Goal: Information Seeking & Learning: Learn about a topic

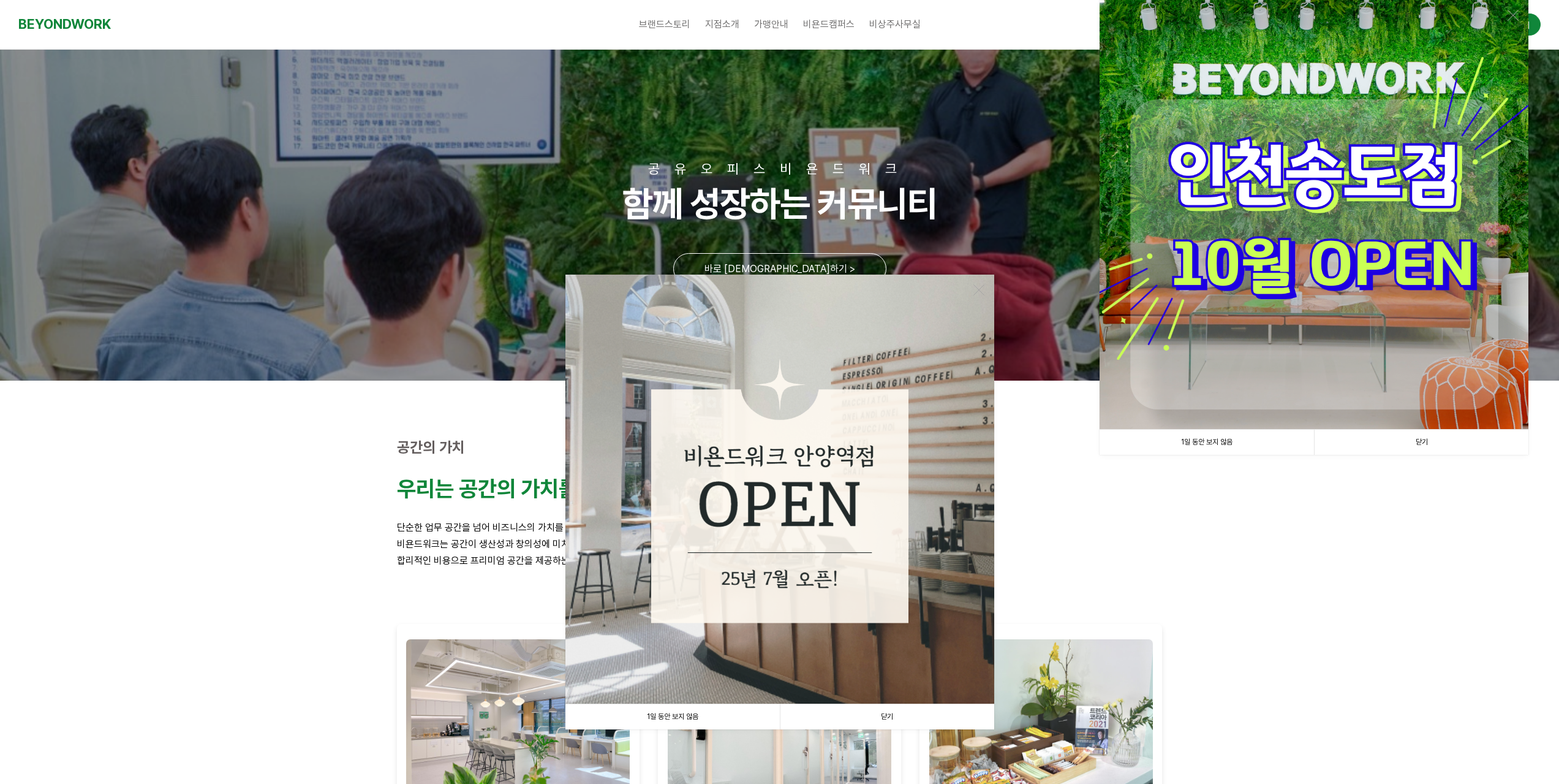
click at [1429, 445] on link "닫기" at bounding box center [1422, 442] width 215 height 25
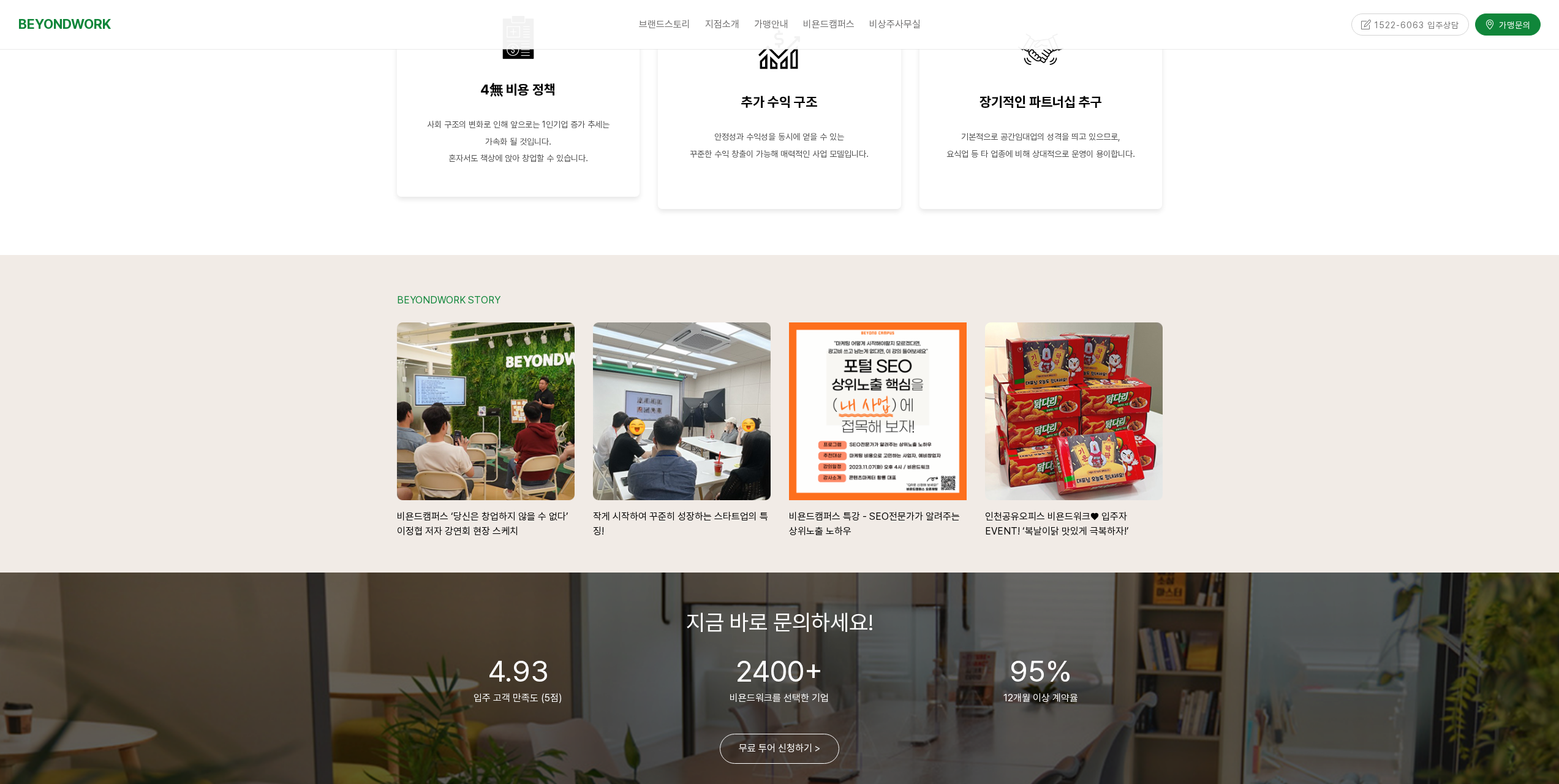
scroll to position [2013, 0]
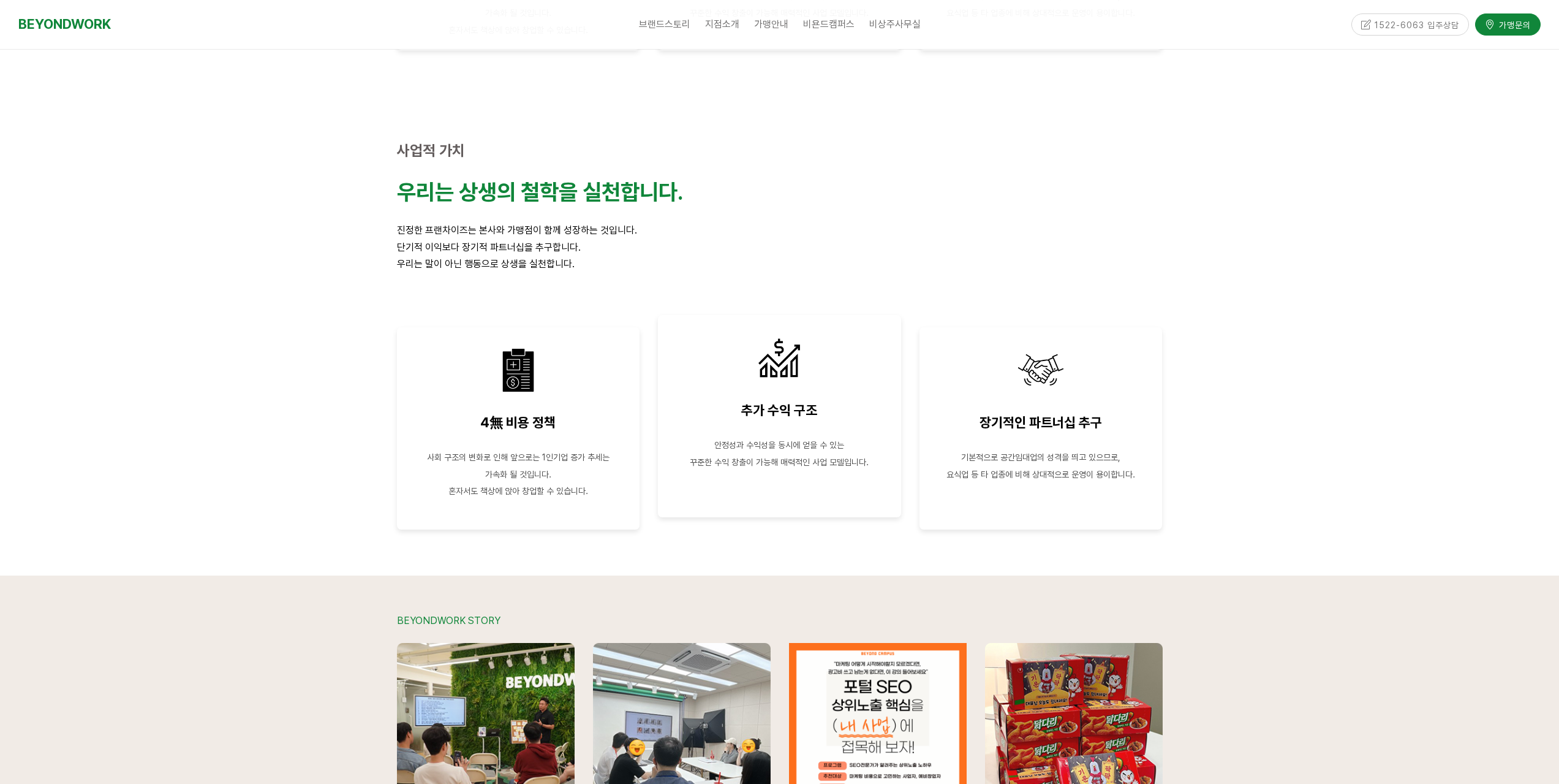
click at [774, 373] on img at bounding box center [779, 357] width 49 height 49
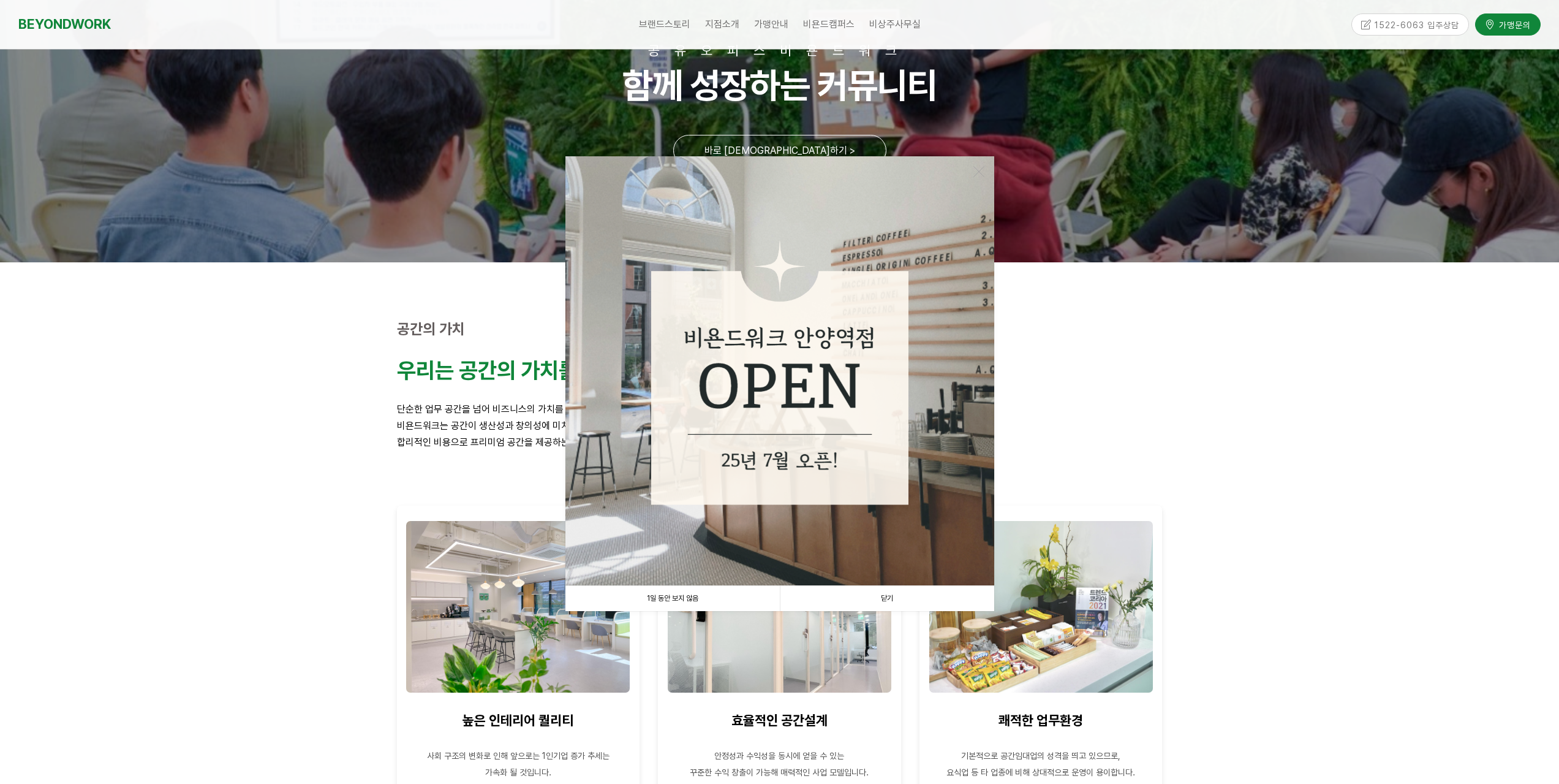
scroll to position [114, 0]
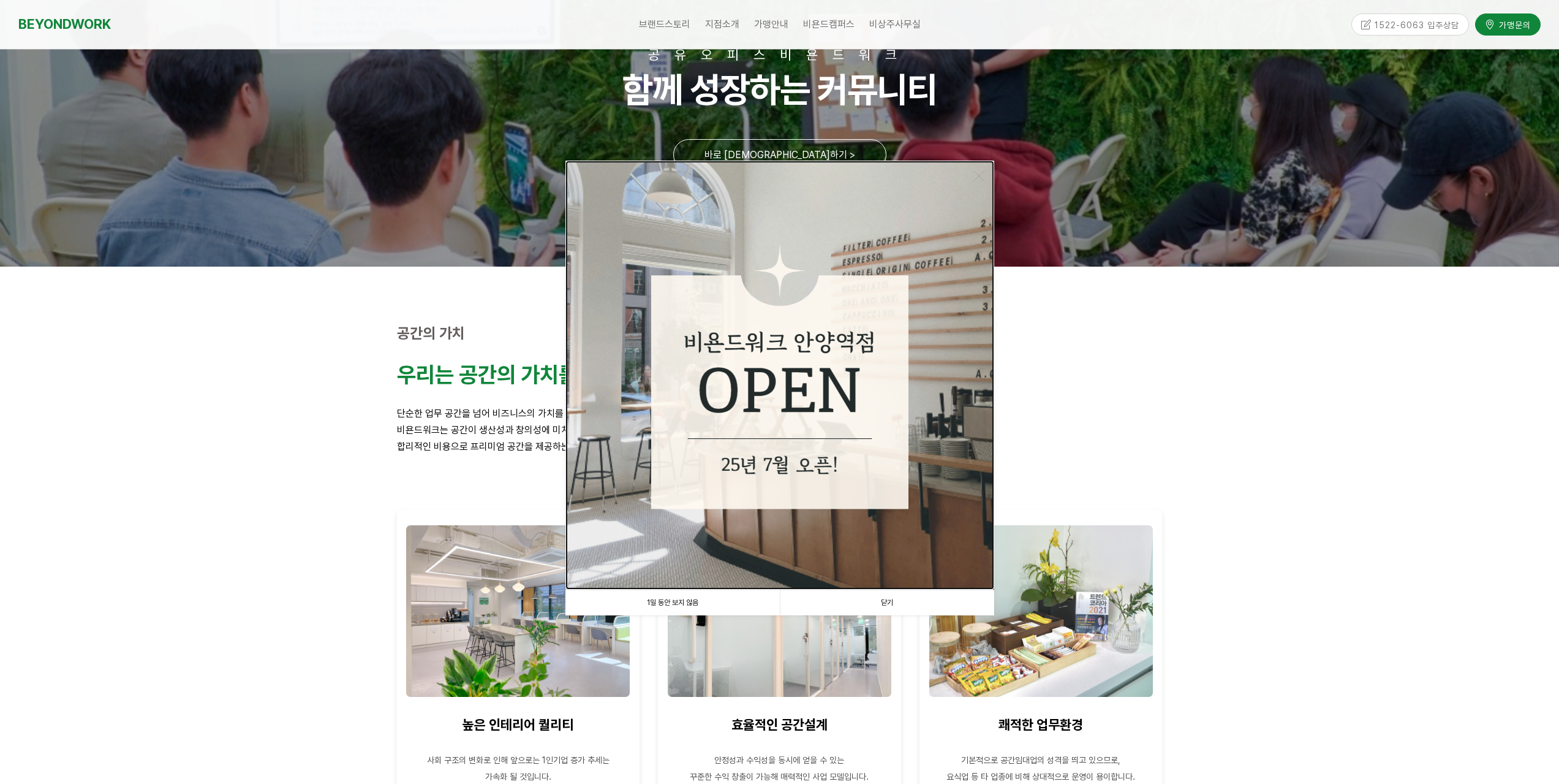
click at [761, 445] on img at bounding box center [780, 375] width 429 height 429
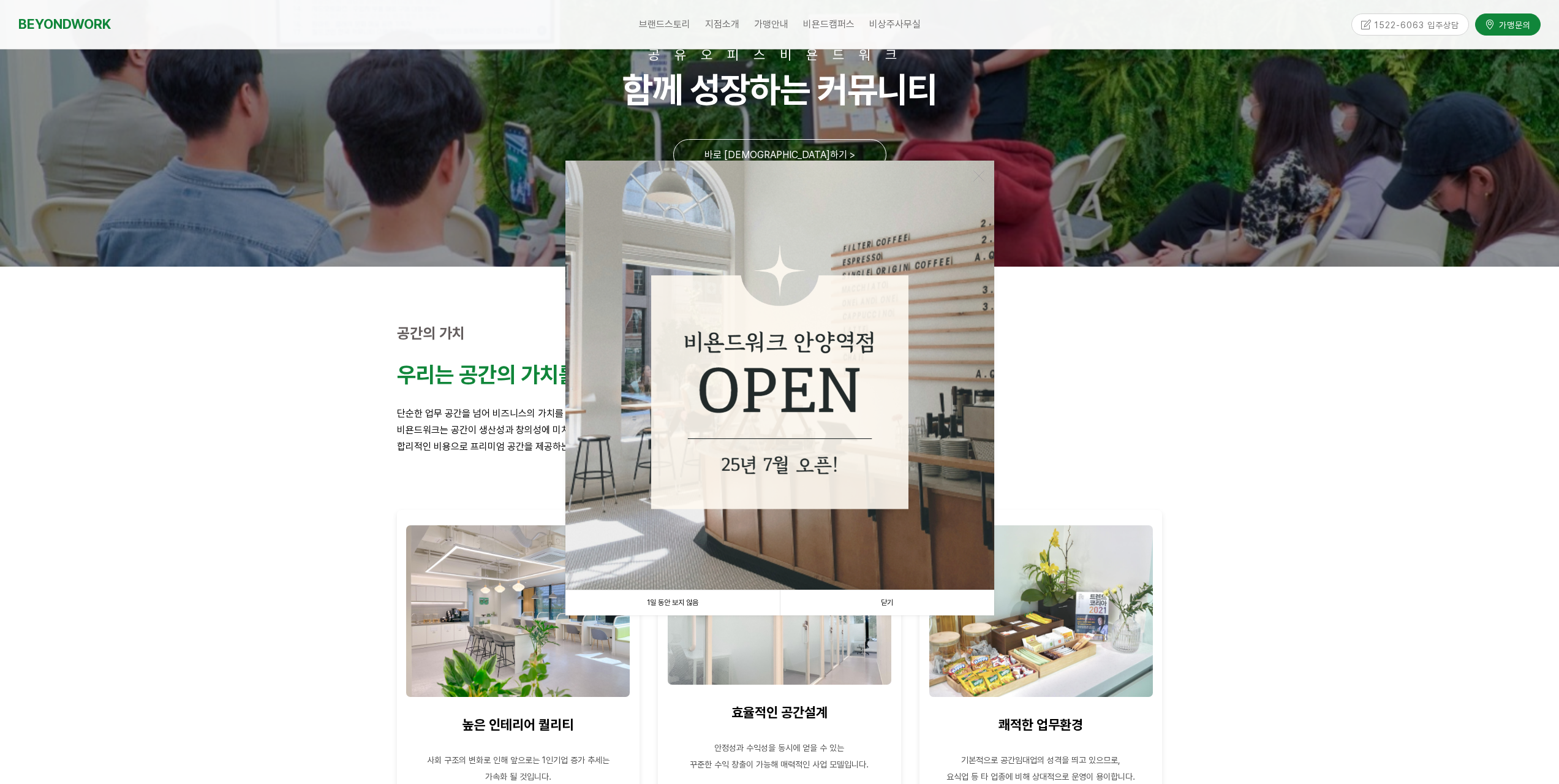
click at [879, 604] on link "닫기" at bounding box center [888, 602] width 215 height 25
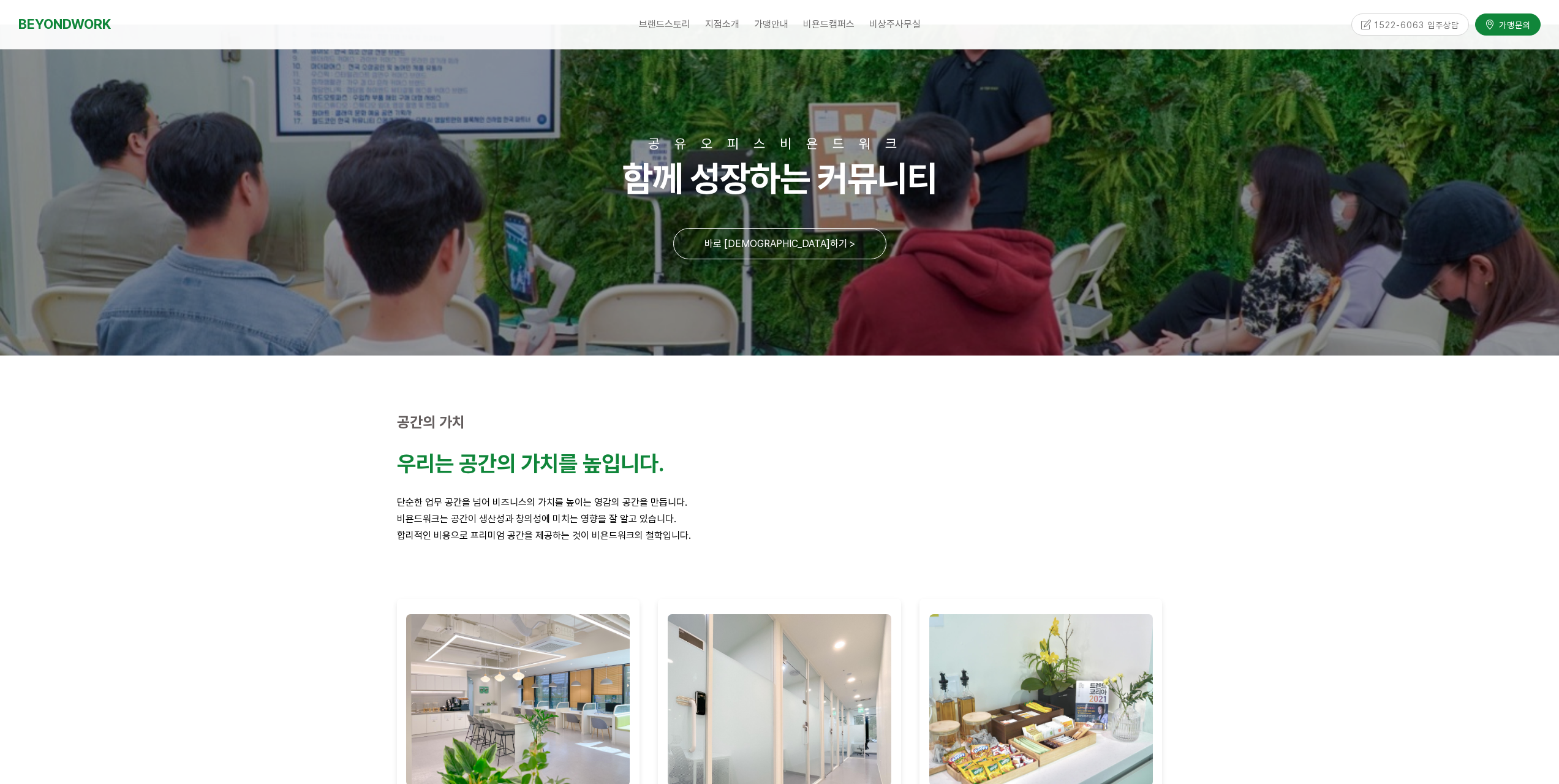
scroll to position [0, 0]
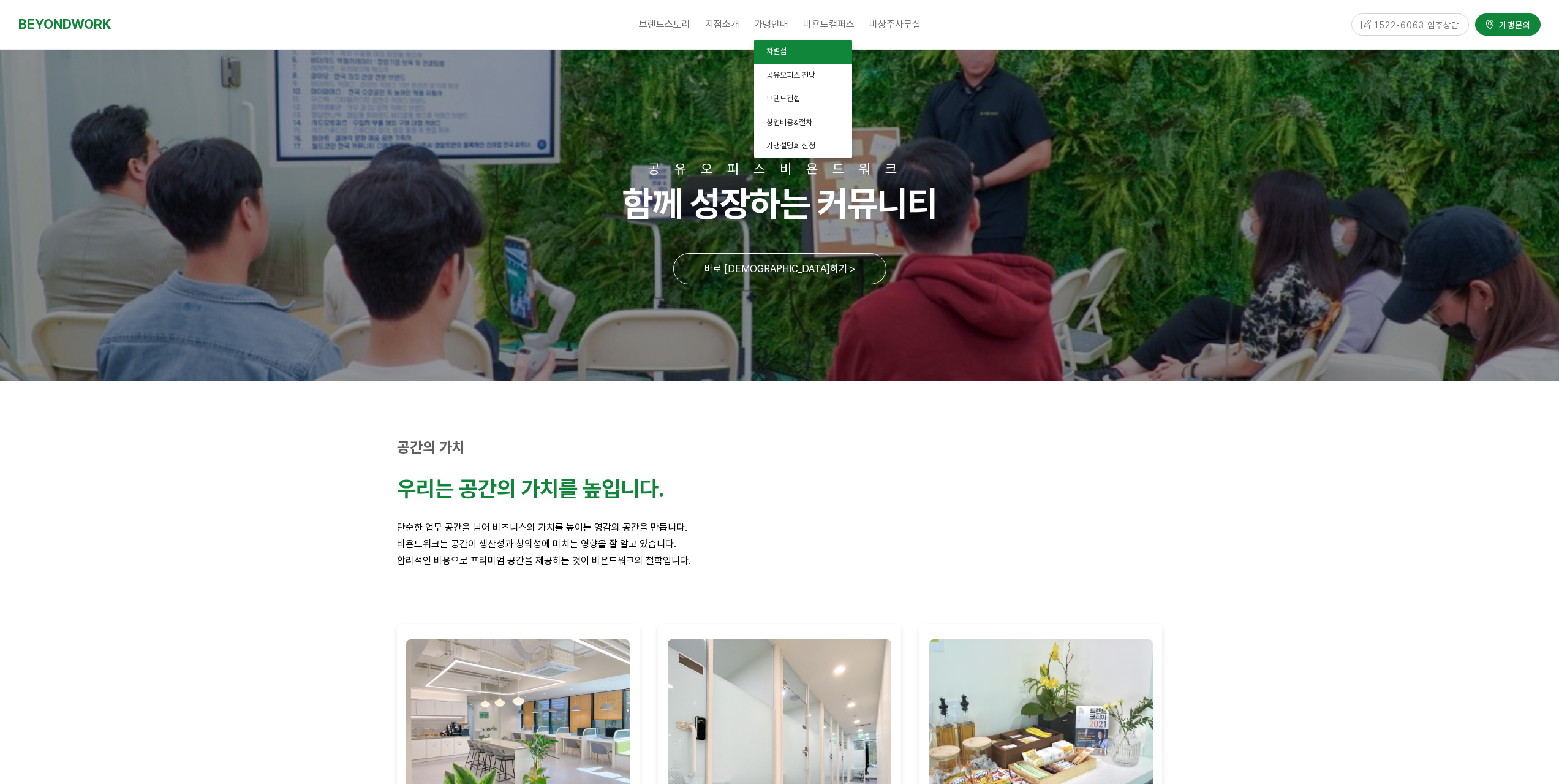
click at [777, 53] on span "차별점" at bounding box center [776, 51] width 20 height 9
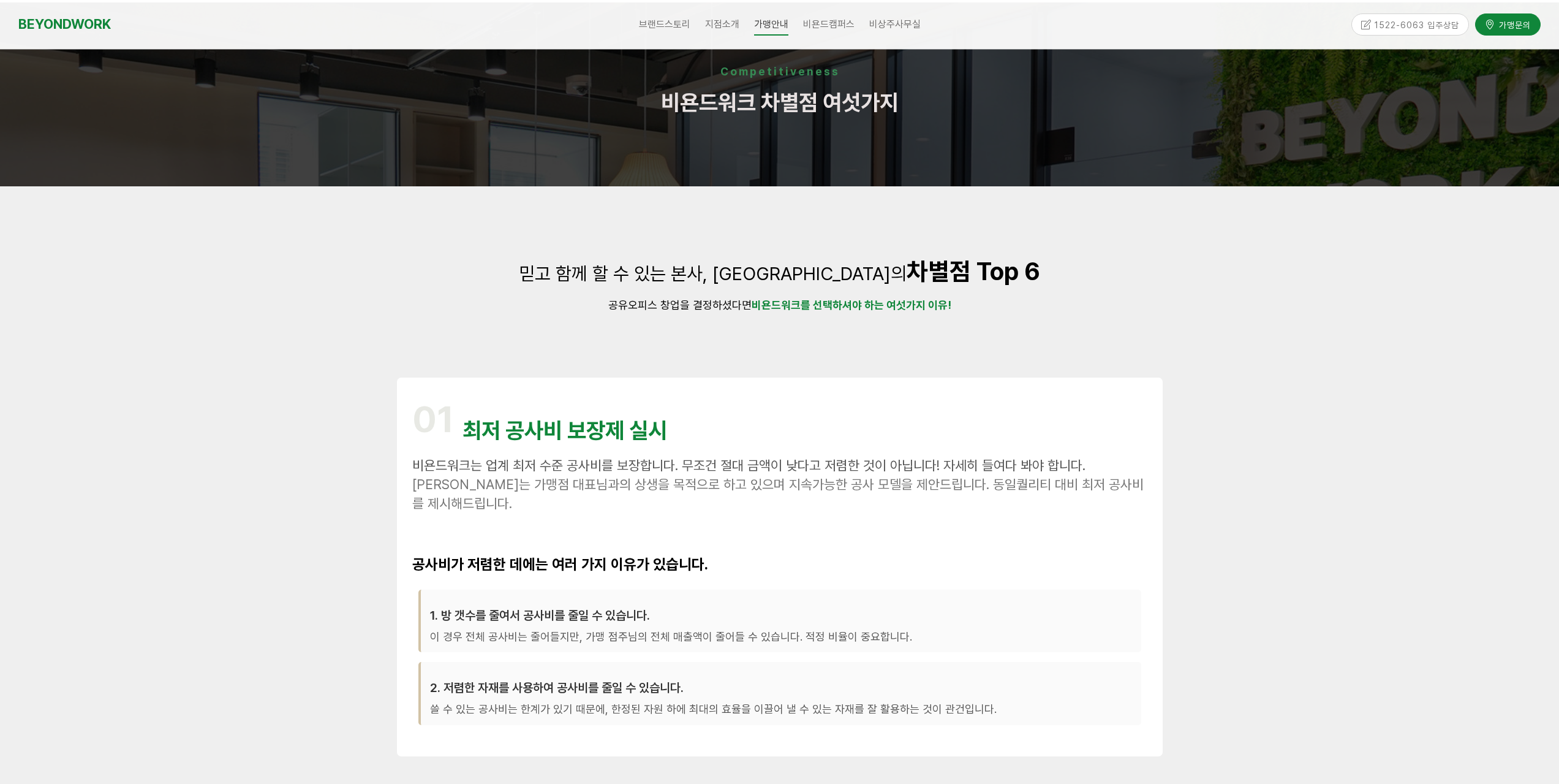
scroll to position [306, 0]
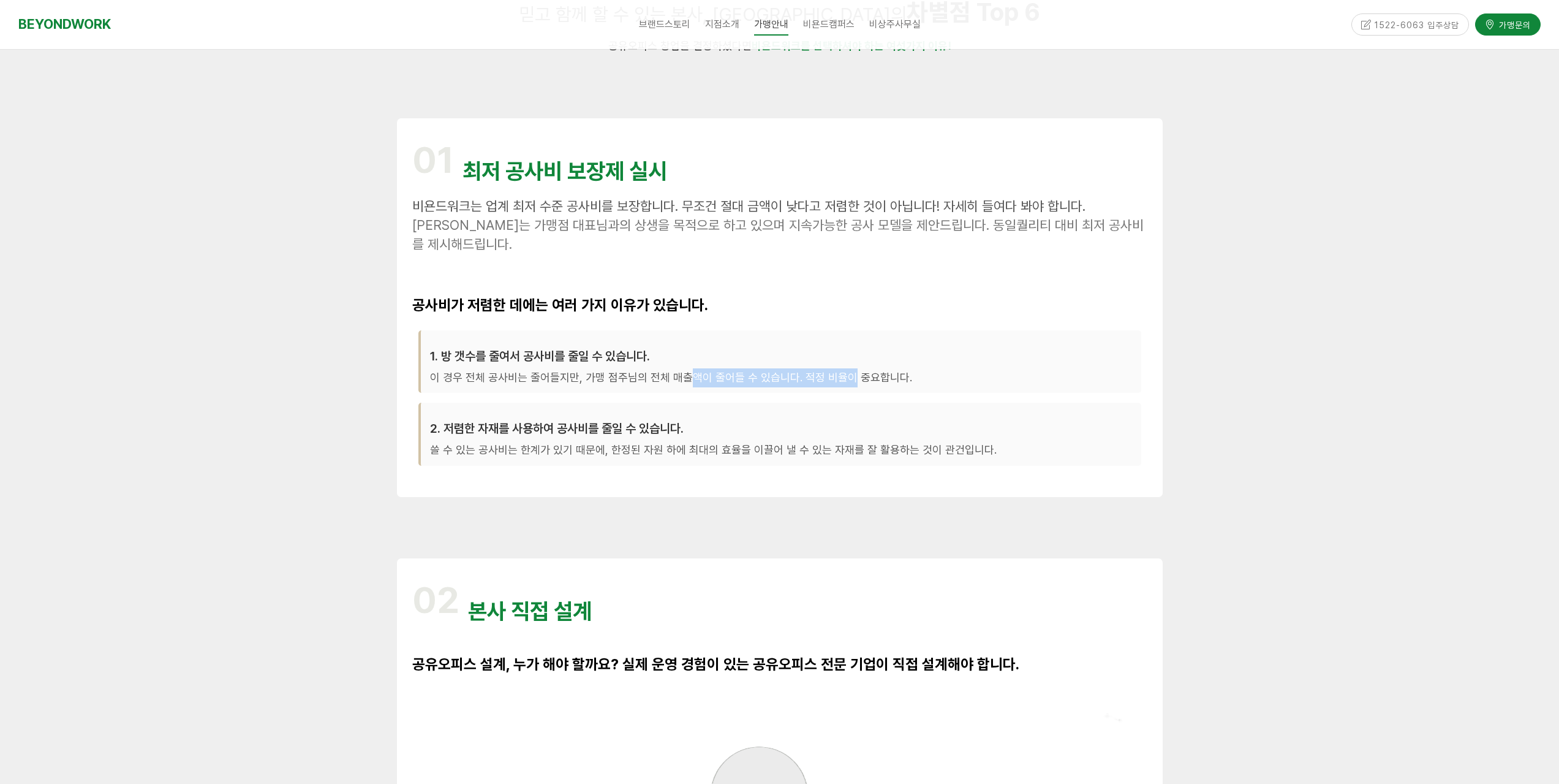
drag, startPoint x: 697, startPoint y: 384, endPoint x: 841, endPoint y: 381, distance: 144.0
click at [841, 381] on p "이 경우 전체 공사비는 줄어들지만, 가맹 점주님의 전체 매출액이 줄어들 수 있습니다. 적정 비율이 중요합니다." at bounding box center [781, 377] width 702 height 19
click at [920, 387] on div "1. 방 갯수를 줄여서 공사비를 줄일 수 있습니다. 이 경우 전체 공사비는 줄어들지만, 가맹 점주님의 전체 매출액이 줄어들 수 있습니다. 적정…" at bounding box center [780, 362] width 723 height 63
drag, startPoint x: 843, startPoint y: 394, endPoint x: 792, endPoint y: 401, distance: 51.5
click at [792, 401] on div "1. 방 갯수를 줄여서 공사비를 줄일 수 있습니다. 이 경우 전체 공사비는 줄어들지만, 가맹 점주님의 전체 매출액이 줄어들 수 있습니다. 적정…" at bounding box center [780, 403] width 735 height 158
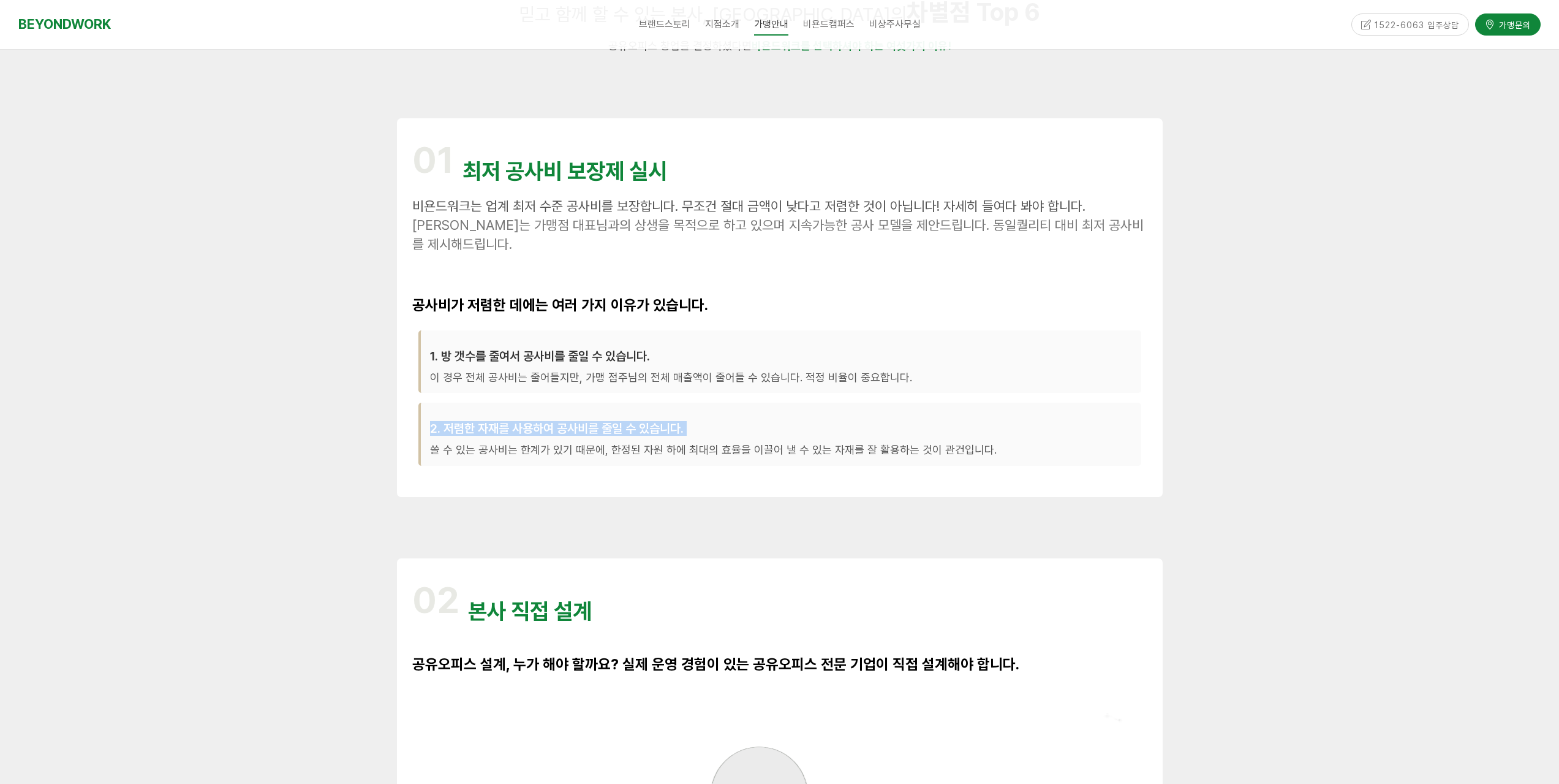
drag, startPoint x: 784, startPoint y: 411, endPoint x: 773, endPoint y: 412, distance: 11.0
click at [783, 411] on div "2. 저렴한 자재를 사용하여 공사비를 줄일 수 있습니다. 쓸 수 있는 공사비는 한계가 있기 때문에, 한정된 자원 하에 최대의 효율을 이끌어 낼…" at bounding box center [780, 435] width 723 height 63
click at [458, 498] on div "01 최저 공사비 보장제 실시 비욘드워크는 업계 최저 수준 공사비를 보장합니다. 무조건 절대 금액이 낮다고 저렴한 것이 아닙니다! 자세히 들여…" at bounding box center [780, 307] width 784 height 397
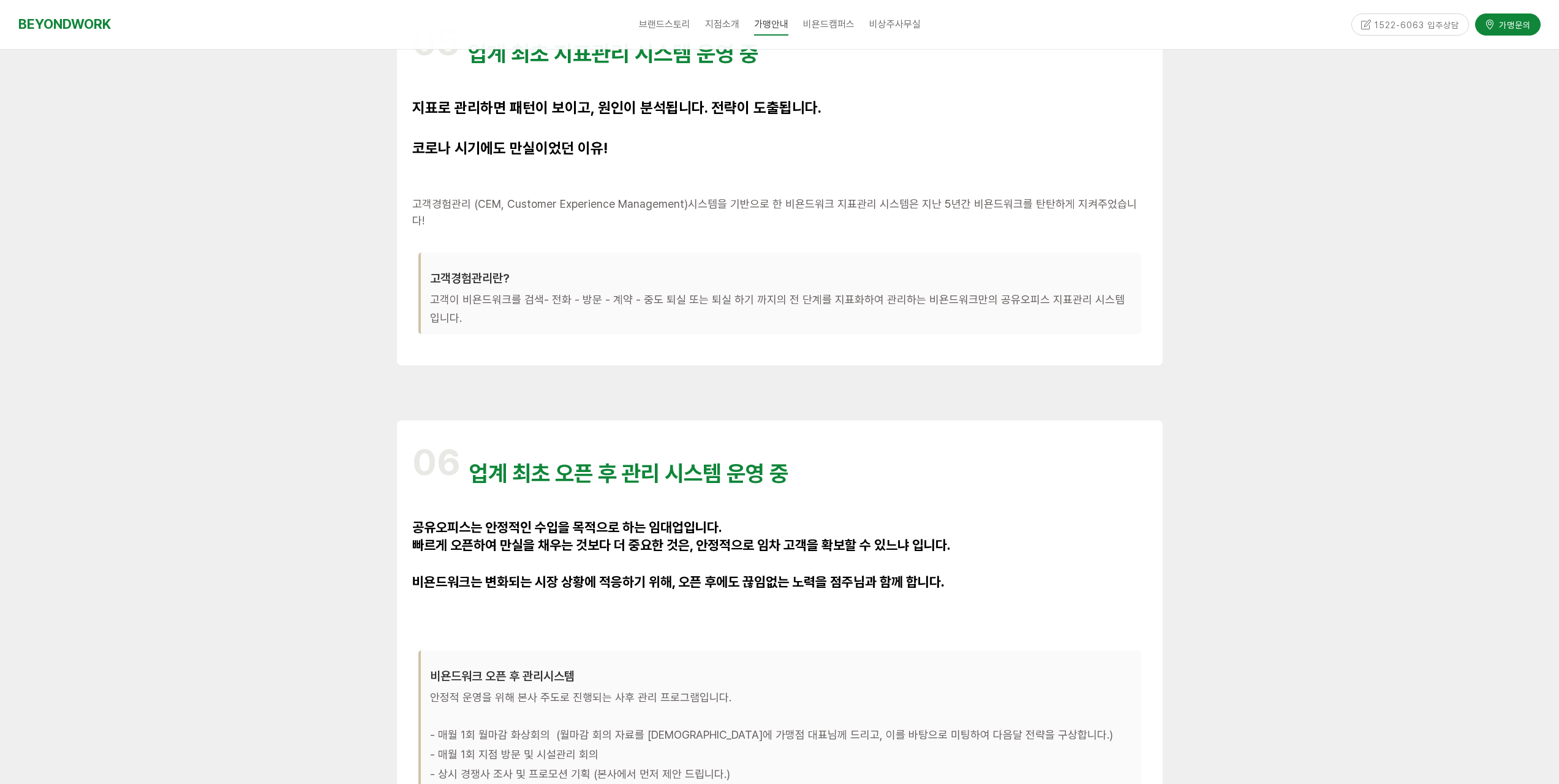
scroll to position [2941, 0]
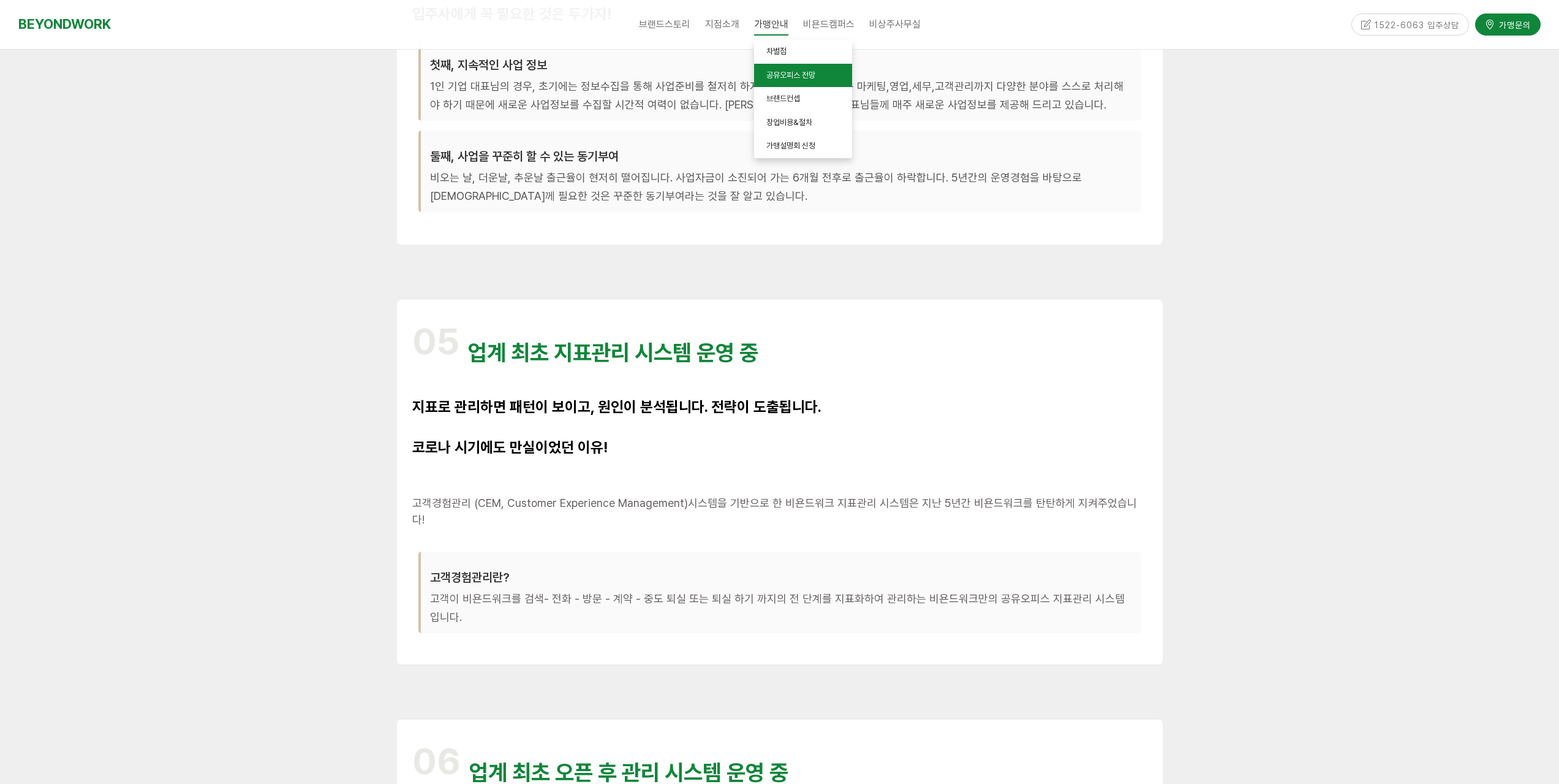
click at [778, 80] on link "공유오피스 전망" at bounding box center [803, 76] width 98 height 24
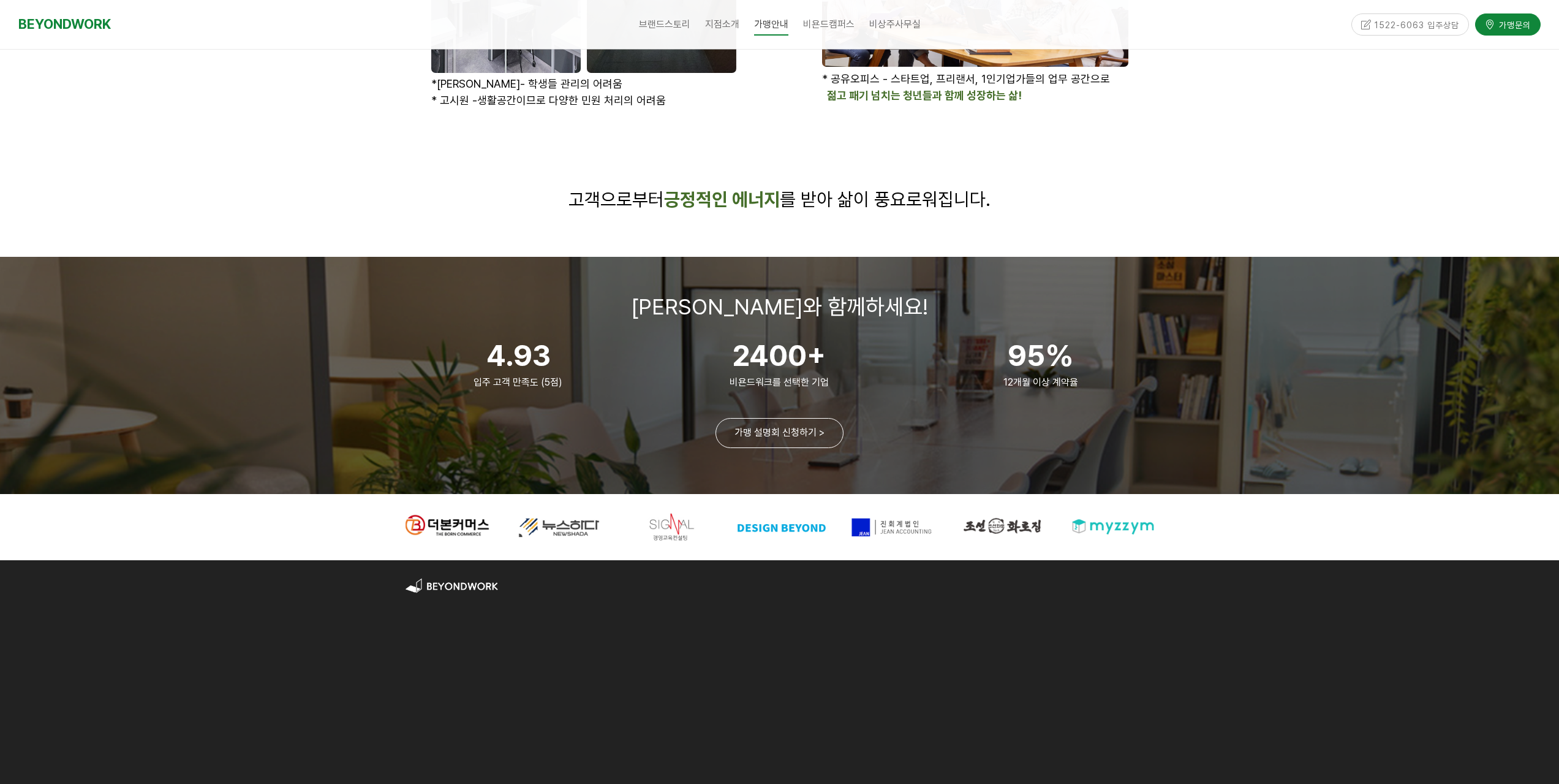
scroll to position [1961, 0]
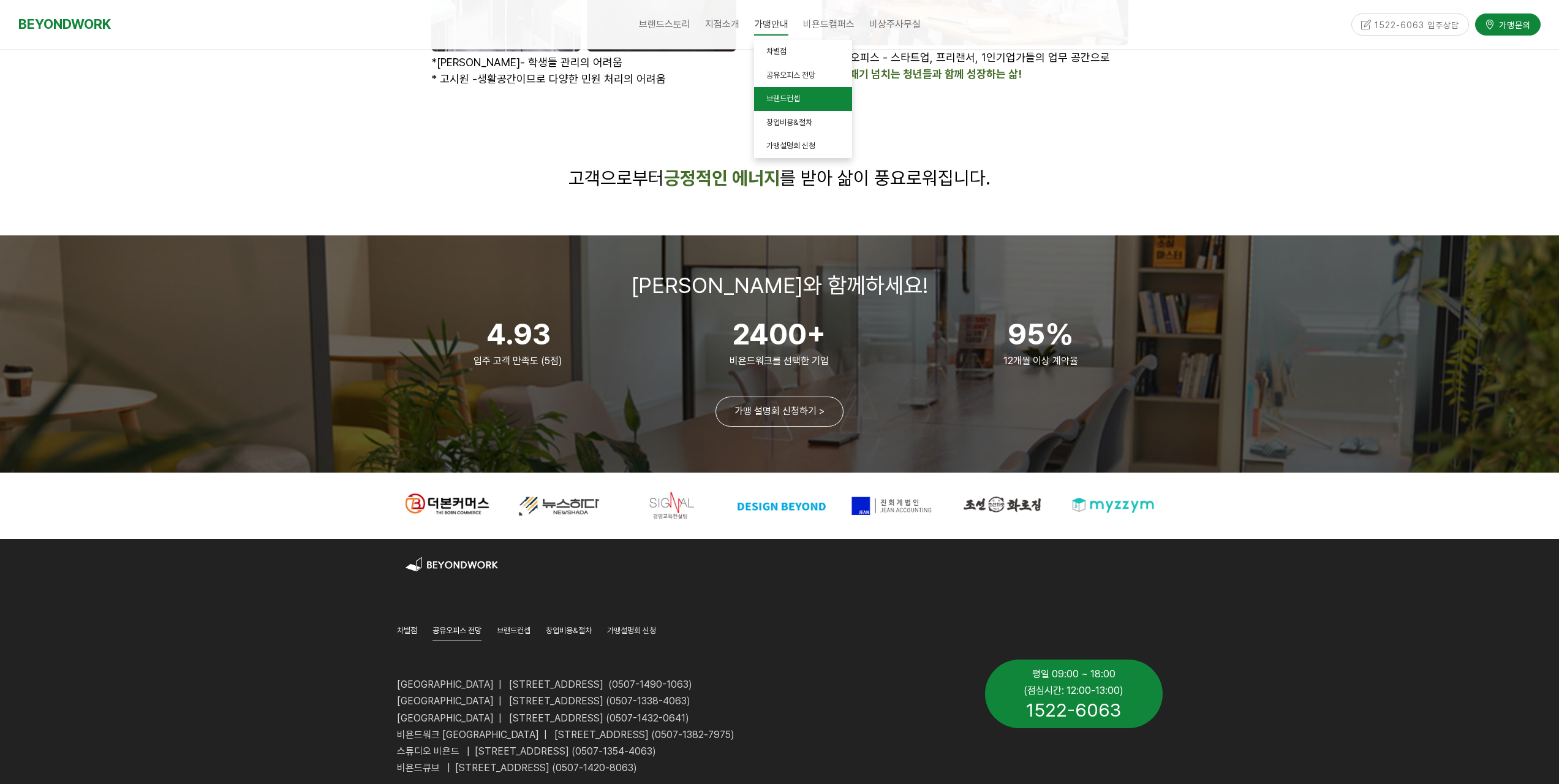
click at [794, 101] on span "브랜드컨셉" at bounding box center [783, 98] width 34 height 9
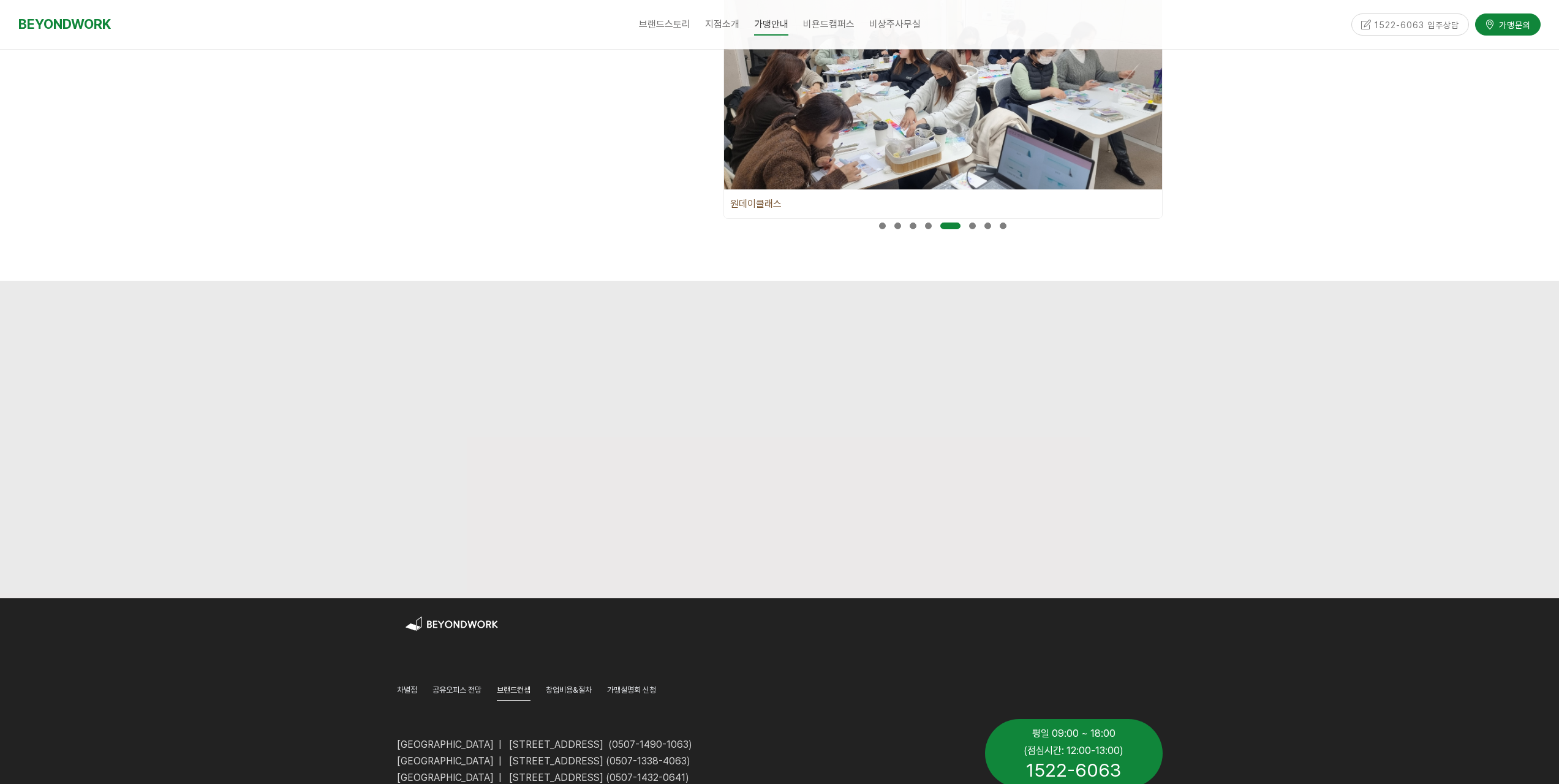
scroll to position [368, 0]
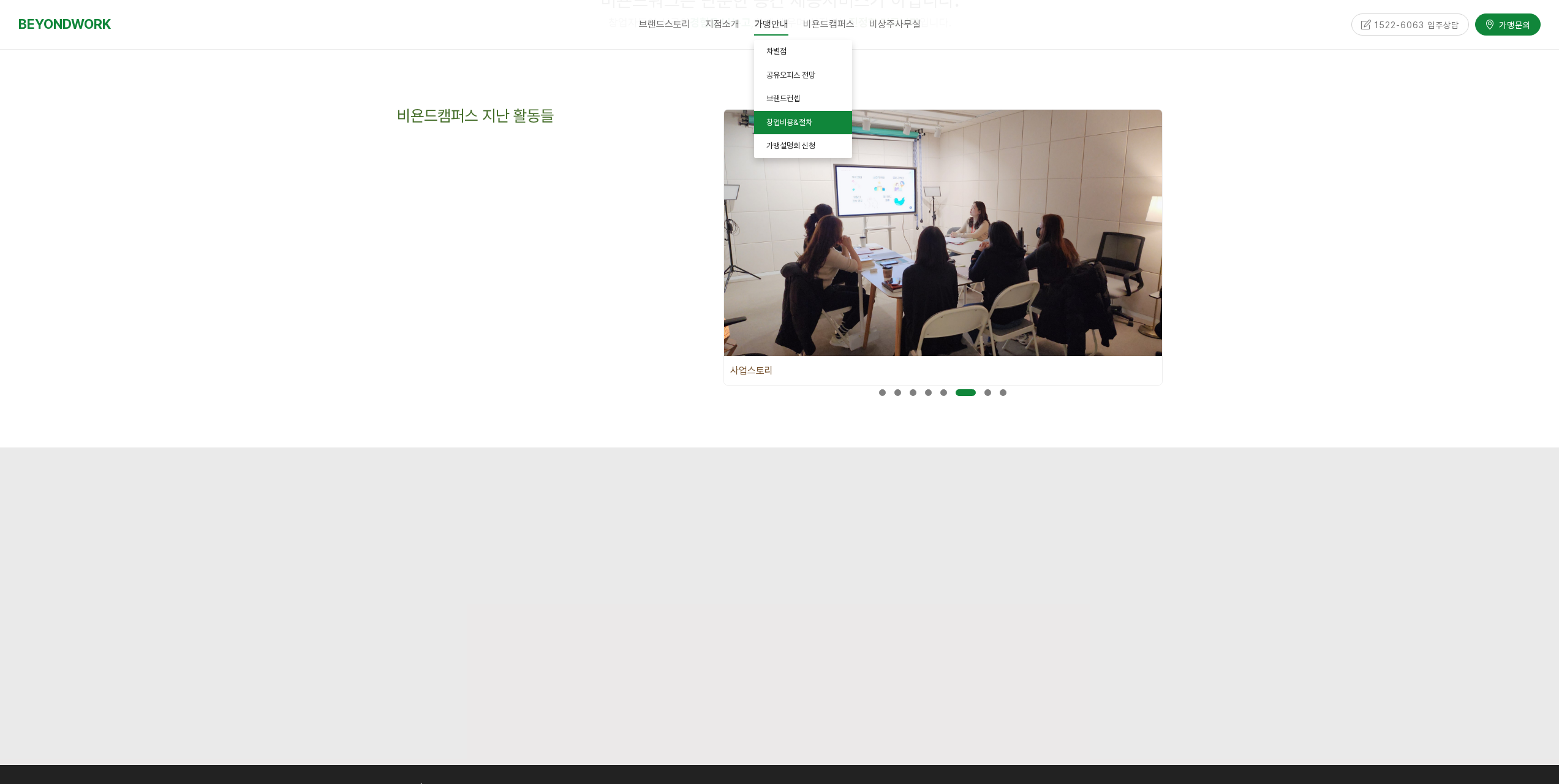
click at [800, 122] on span "창업비용&절차" at bounding box center [789, 122] width 46 height 9
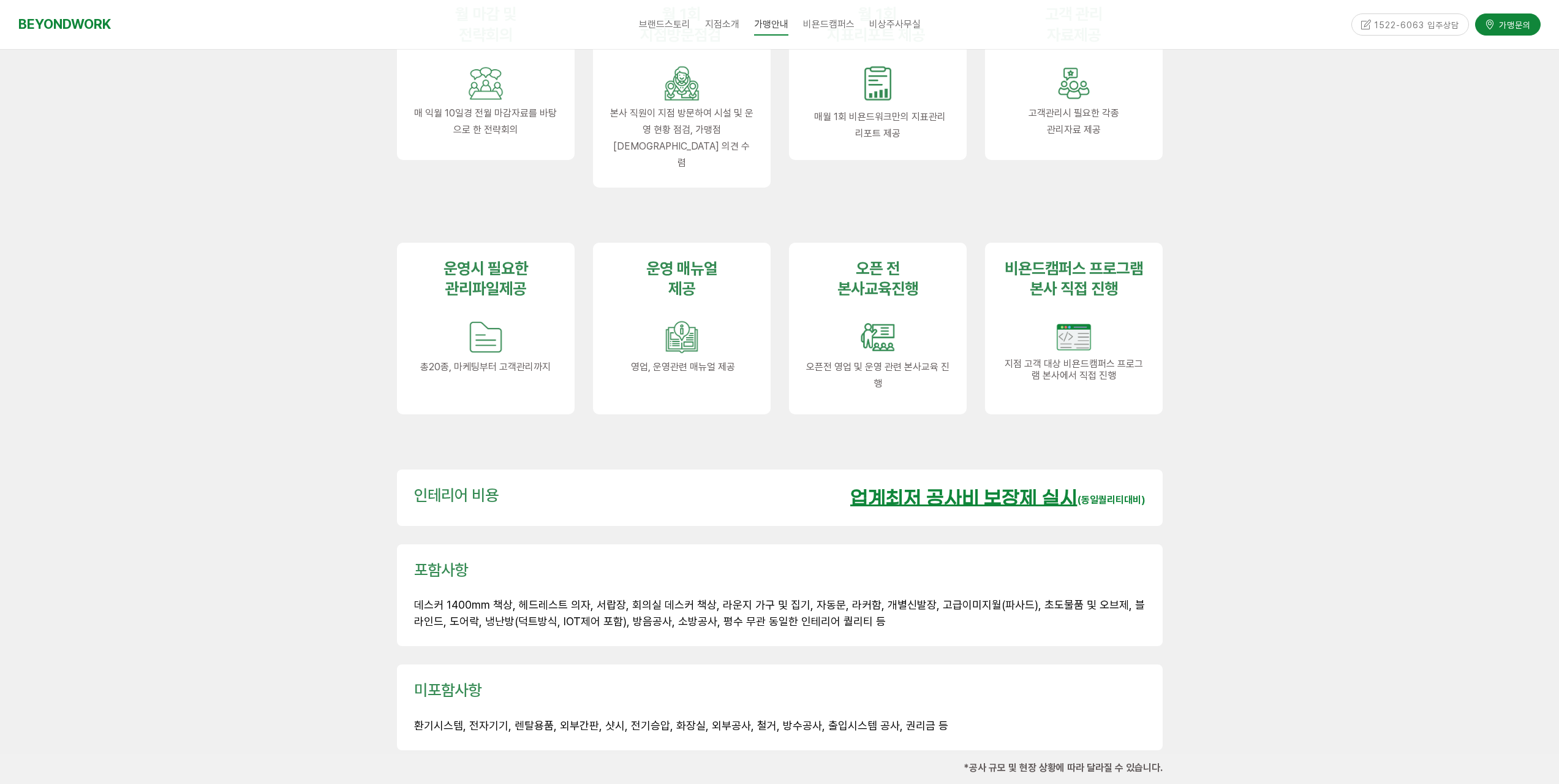
scroll to position [1532, 0]
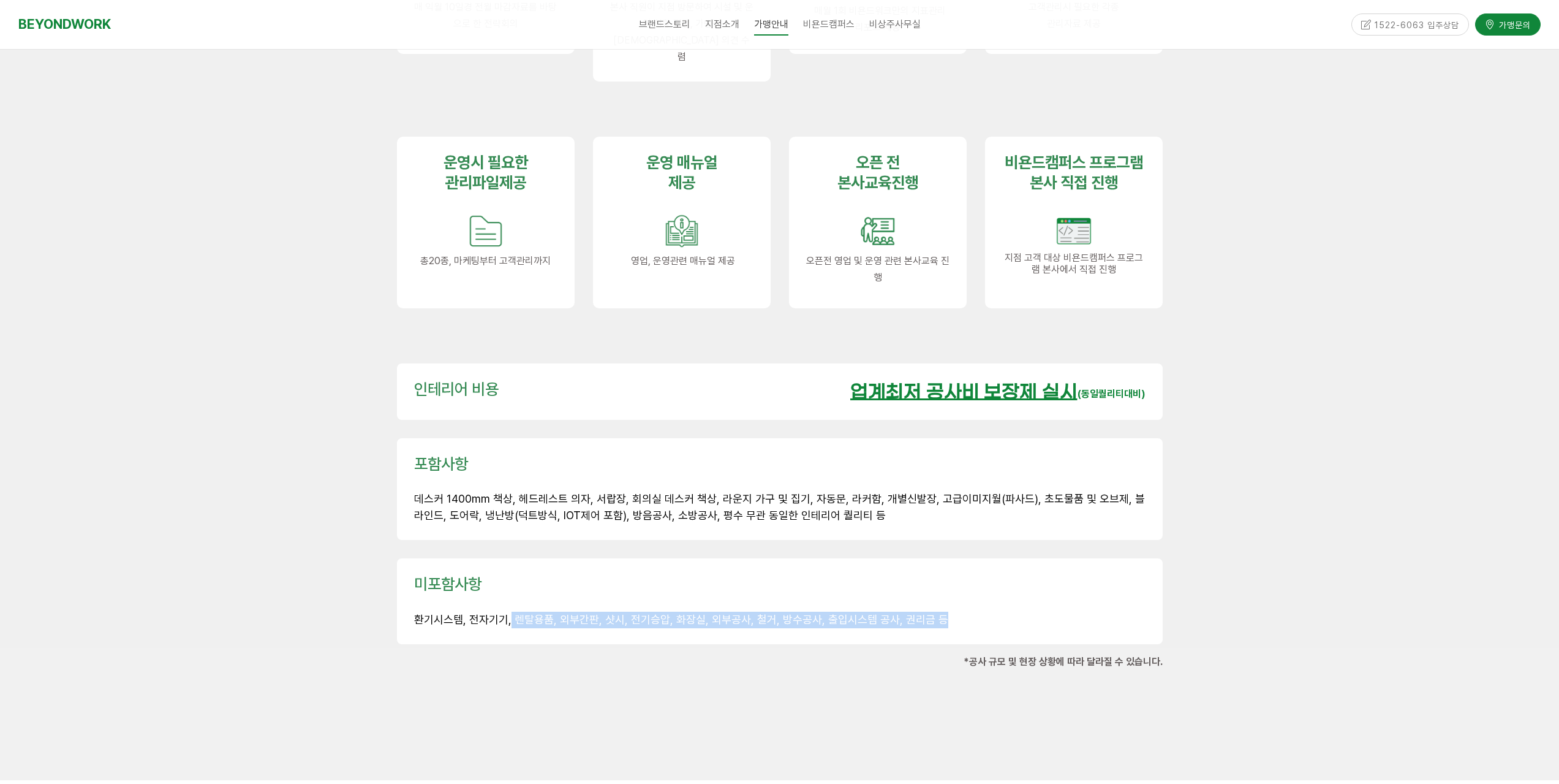
drag, startPoint x: 508, startPoint y: 599, endPoint x: 940, endPoint y: 611, distance: 432.2
click at [940, 611] on div "미포함사항 환기시스템, 전자기기, 렌탈용품, 외부간판, 샷시, 전기승압, 화장실, 외부공사, 철거, 방수공사, 출입시스템 공사, 권리금 등" at bounding box center [780, 601] width 766 height 86
click at [982, 611] on p "환기시스템, 전자기기, 렌탈용품, 외부간판, 샷시, 전기승압, 화장실, 외부공사, 철거, 방수공사, 출입시스템 공사, 권리금 등" at bounding box center [780, 620] width 731 height 17
click at [935, 625] on div "미포함사항 환기시스템, 전자기기, 렌탈용품, 외부간판, 샷시, 전기승압, 화장실, 외부공사, 철거, 방수공사, 출입시스템 공사, 권리금 등" at bounding box center [780, 601] width 784 height 104
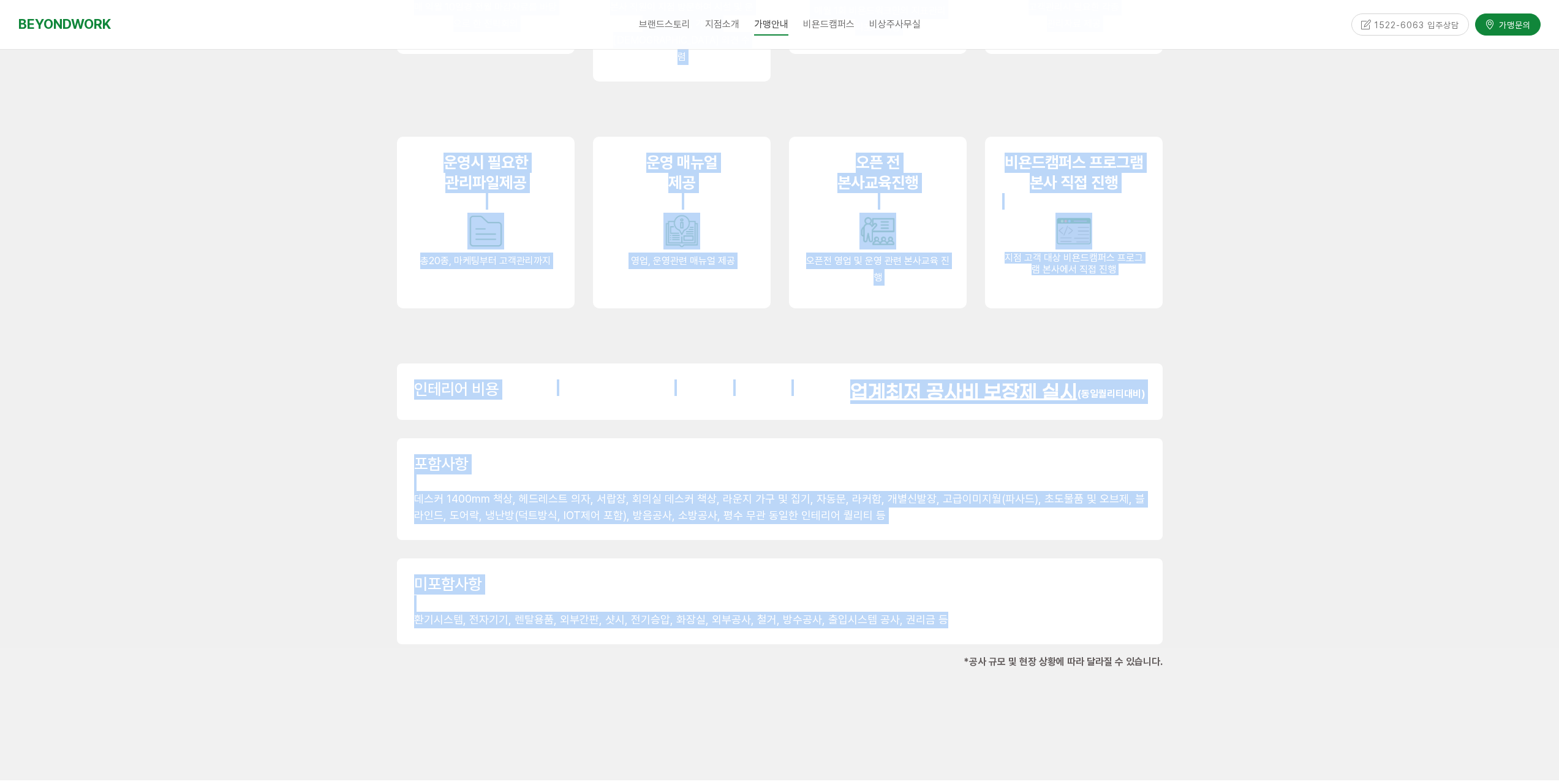
drag, startPoint x: 924, startPoint y: 601, endPoint x: 375, endPoint y: 650, distance: 551.2
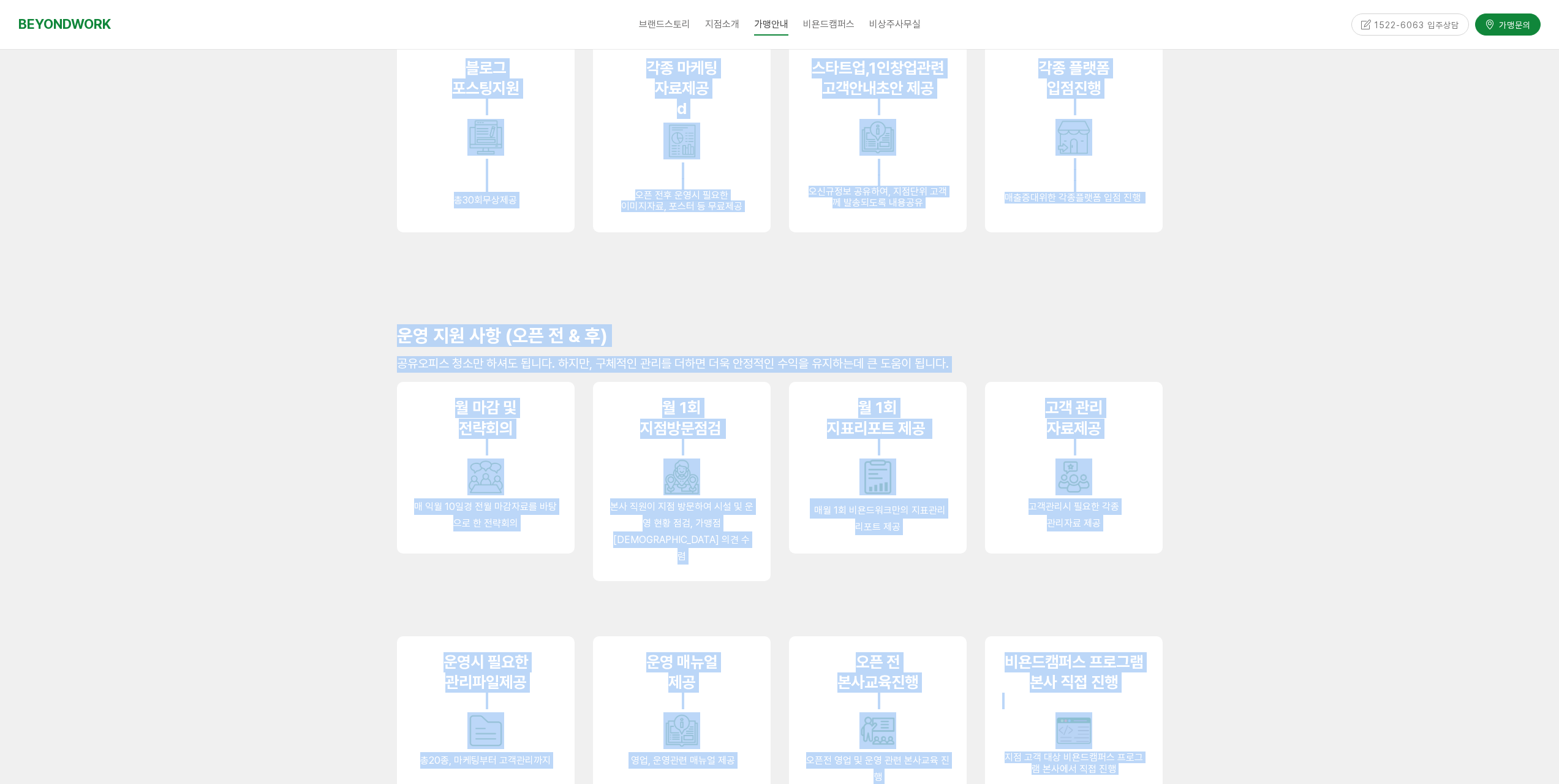
scroll to position [919, 0]
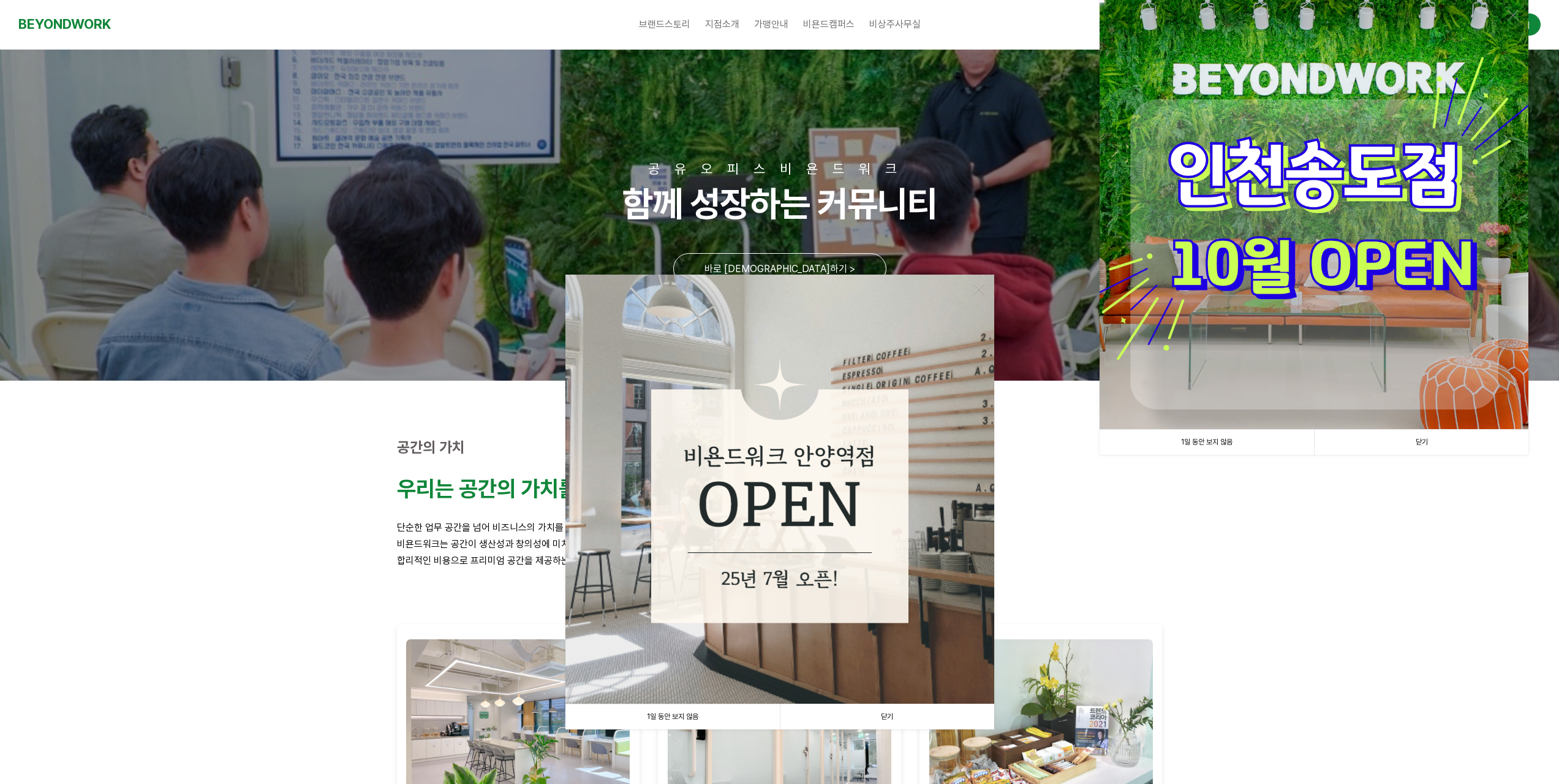
click at [880, 716] on link "닫기" at bounding box center [888, 716] width 215 height 25
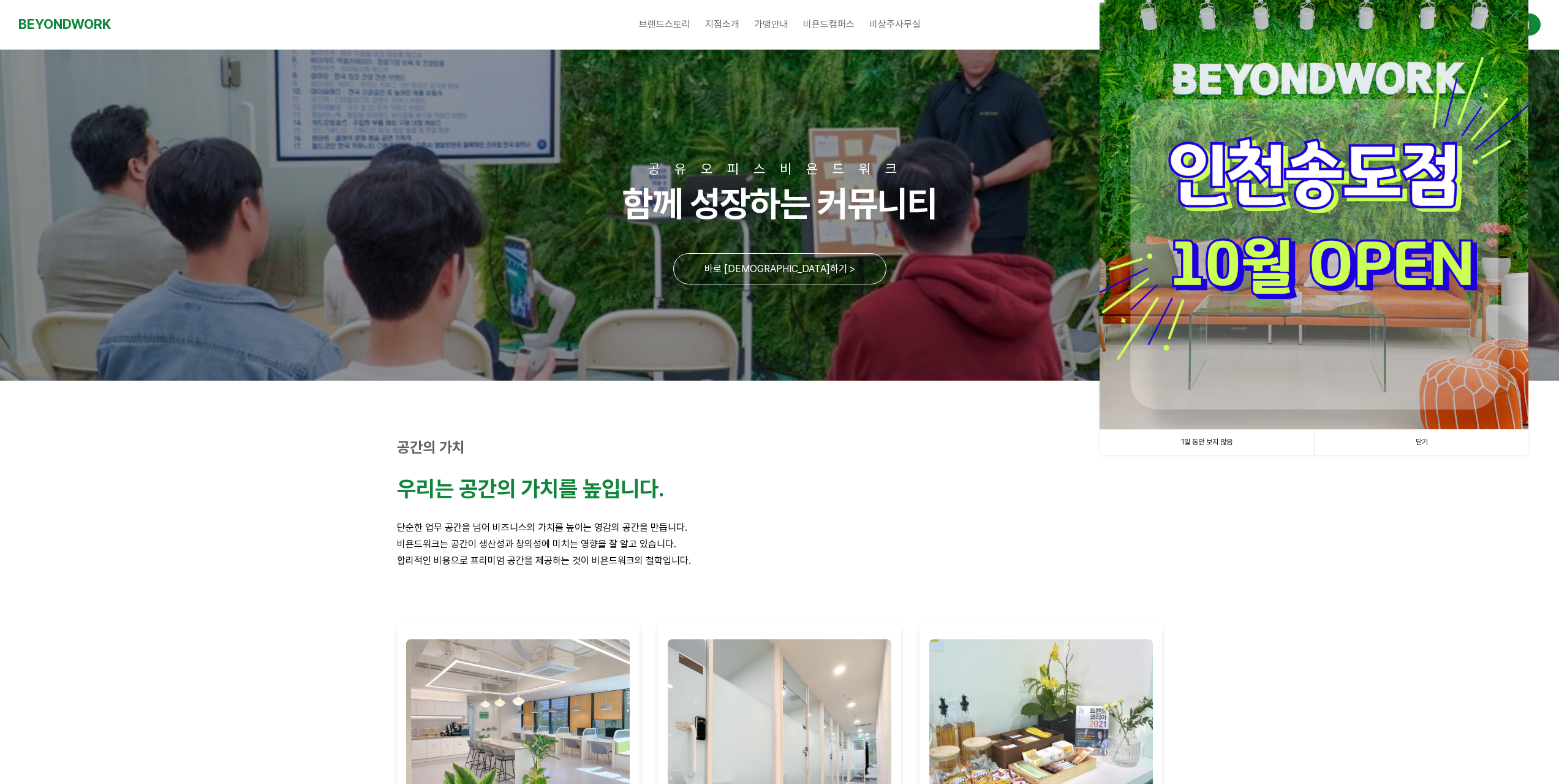
click at [1424, 440] on link "닫기" at bounding box center [1422, 442] width 215 height 25
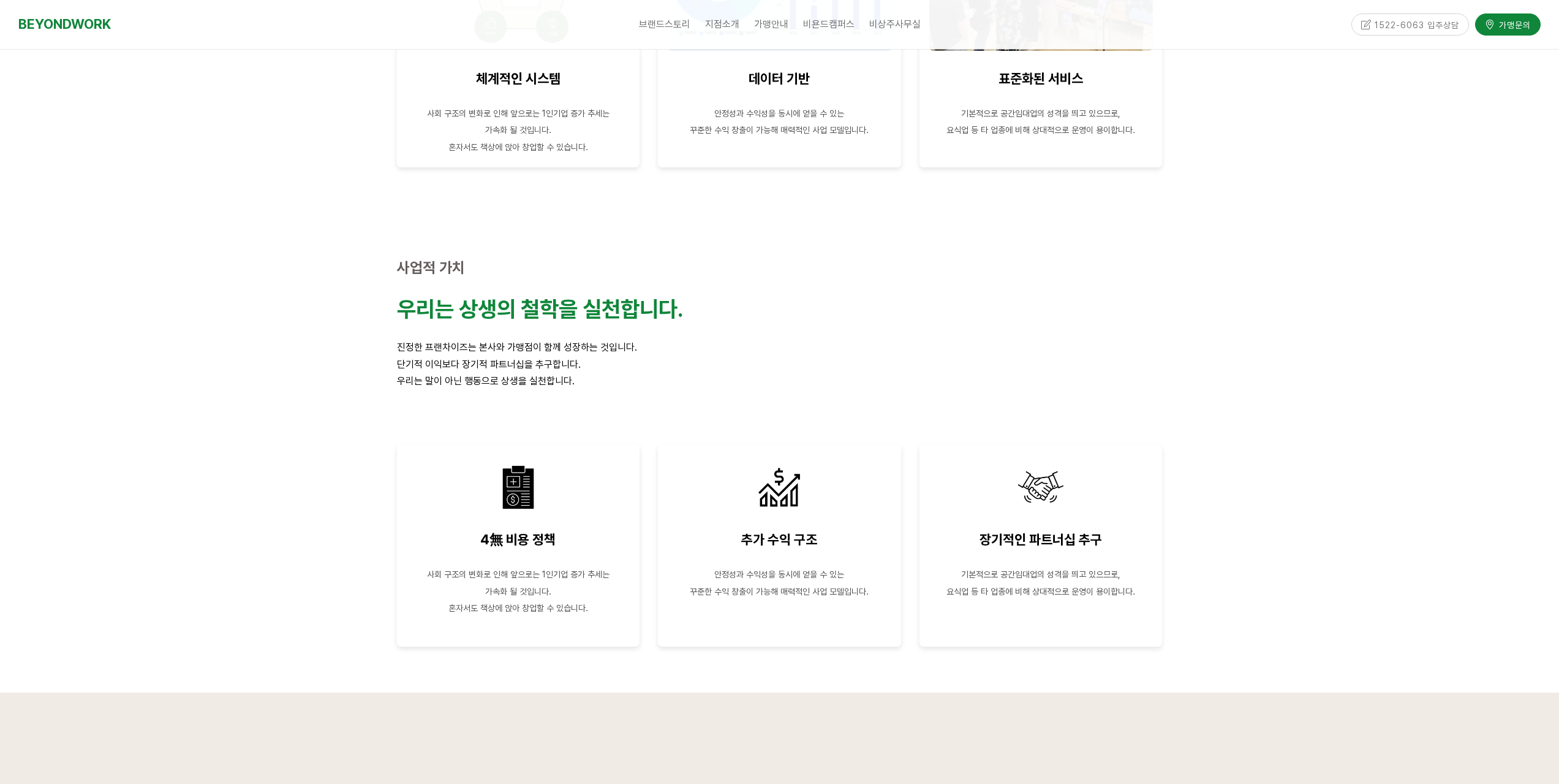
scroll to position [1715, 0]
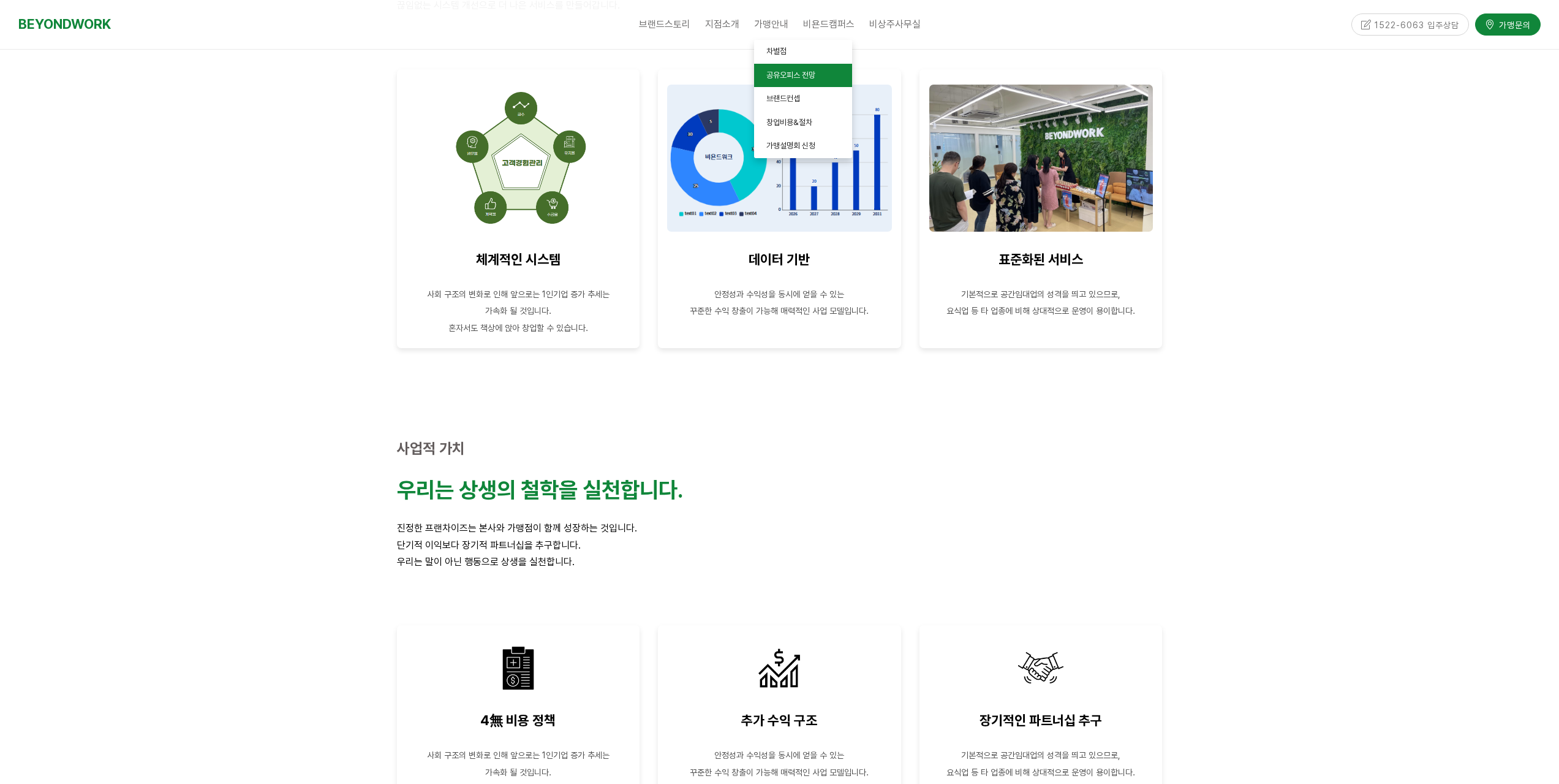
click at [779, 73] on span "공유오피스 전망" at bounding box center [791, 75] width 49 height 9
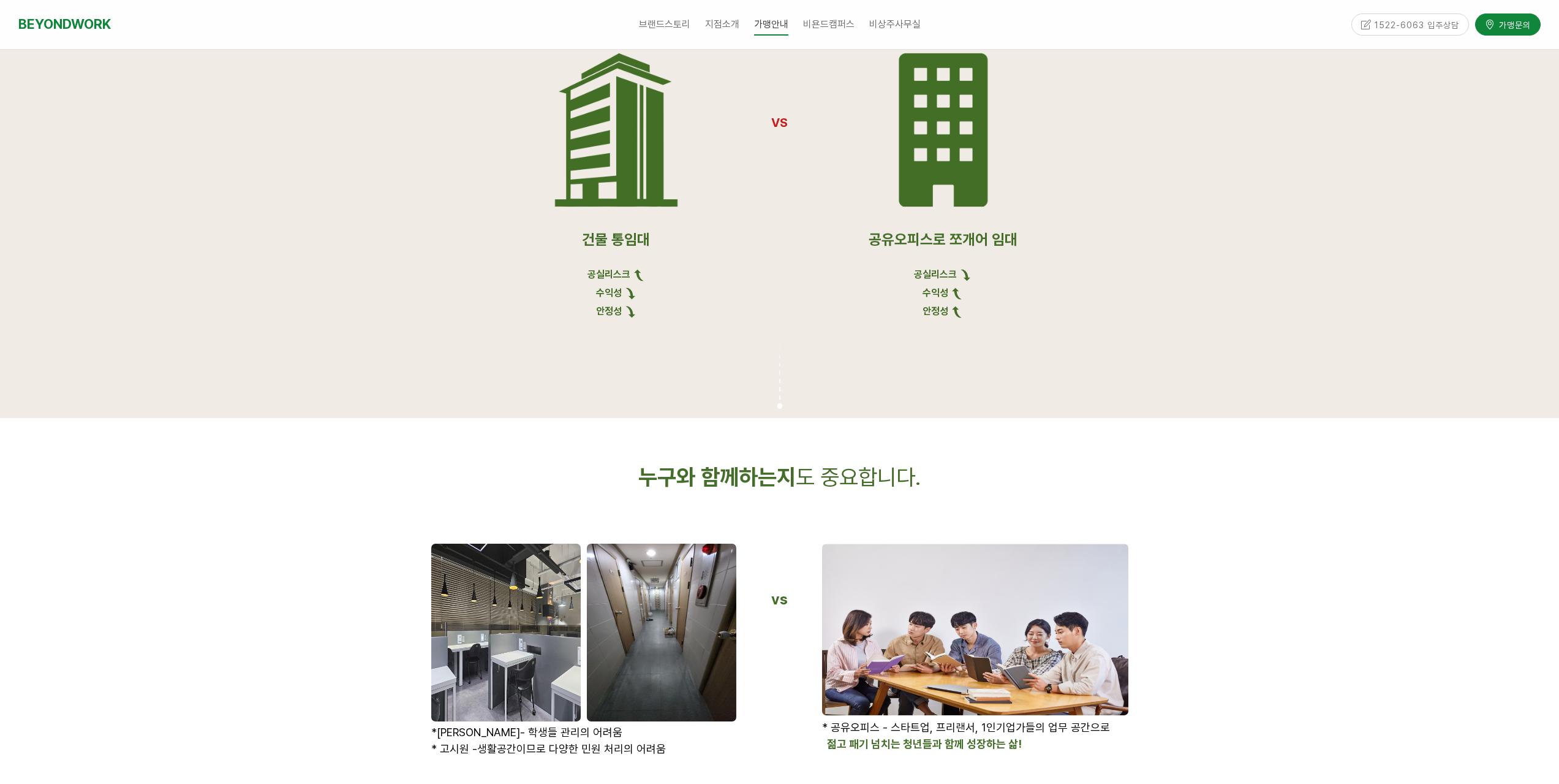
scroll to position [1286, 0]
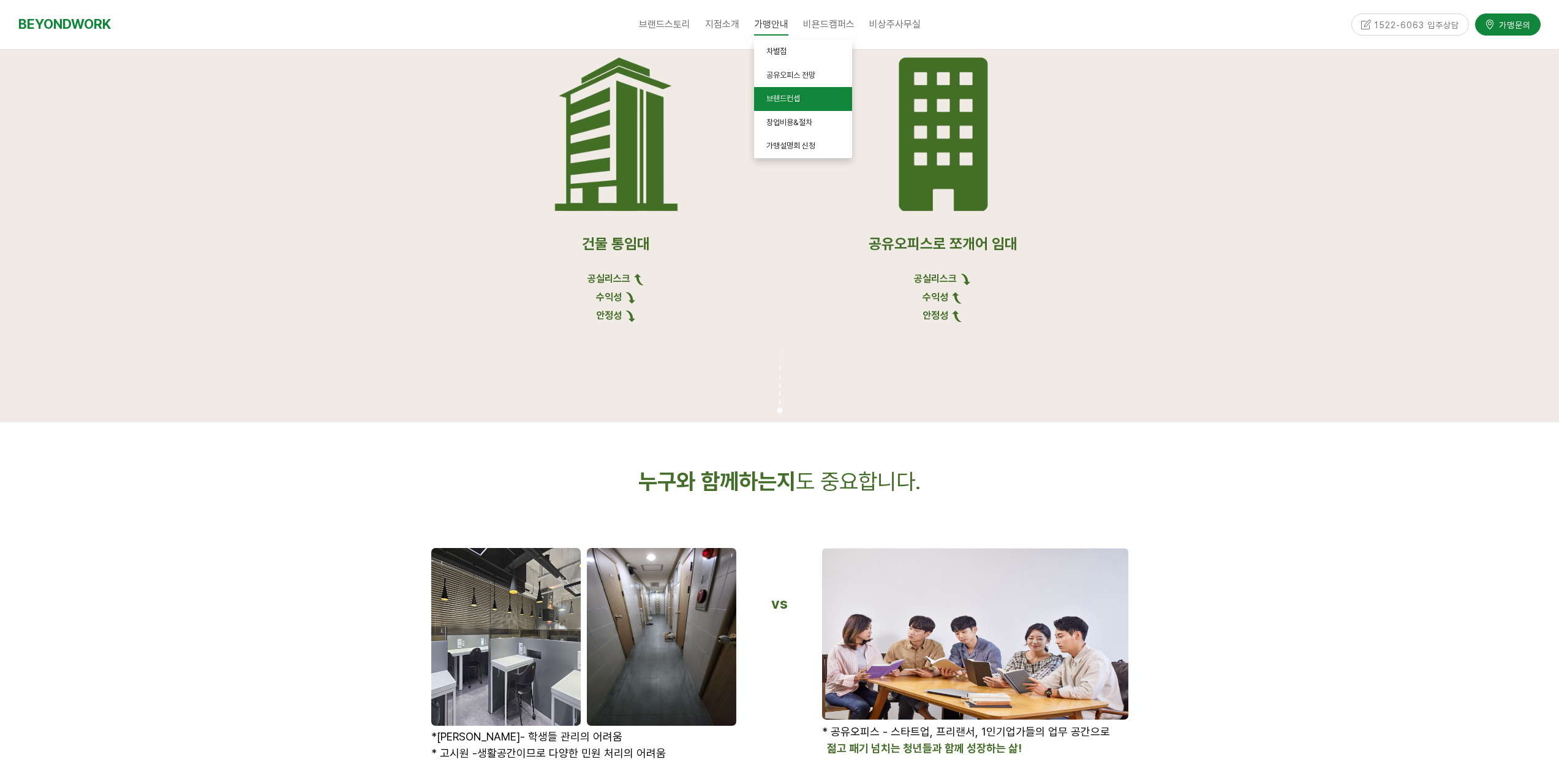
click at [792, 103] on span "브랜드컨셉" at bounding box center [783, 98] width 34 height 9
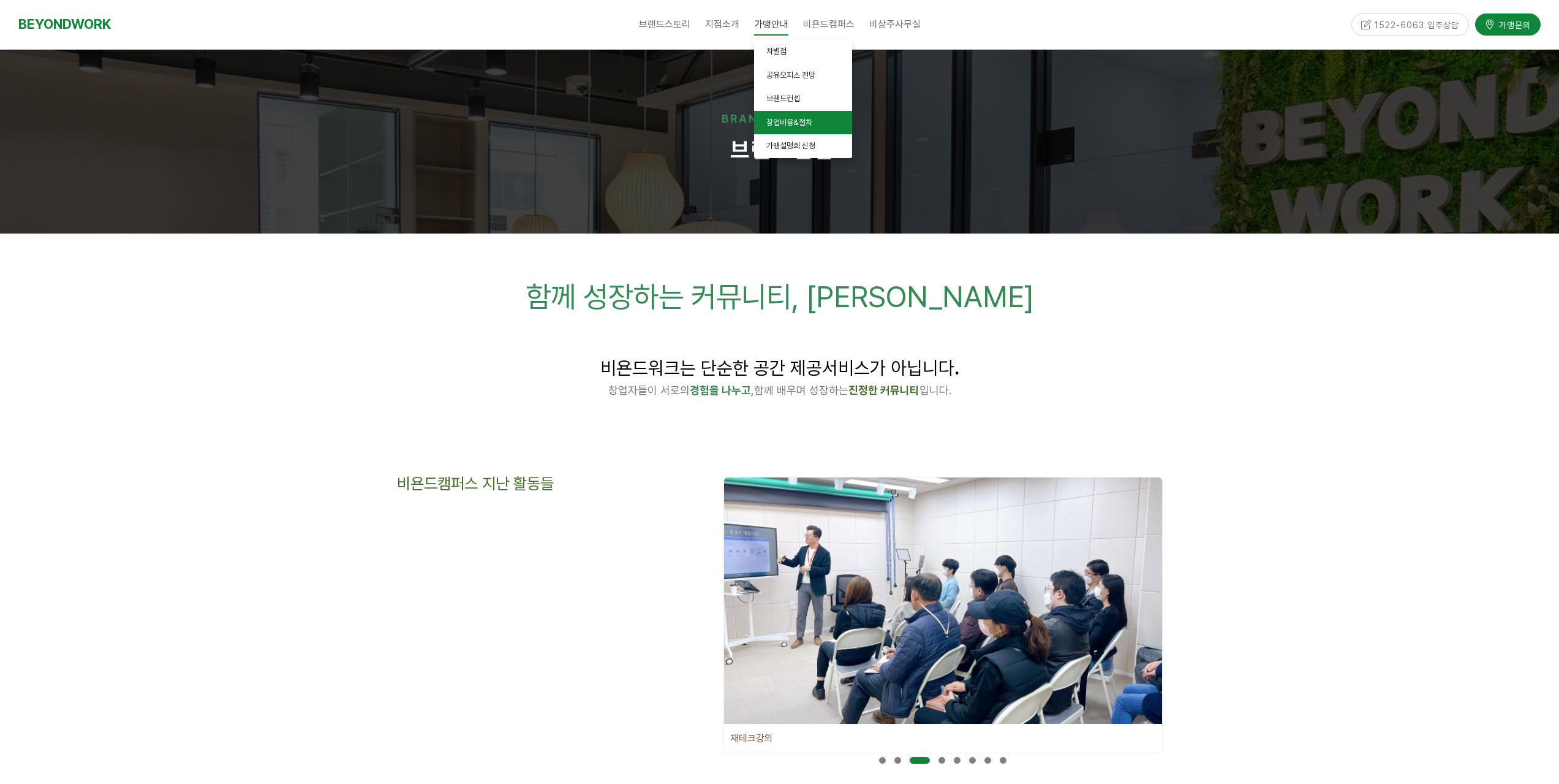
click at [801, 122] on span "창업비용&절차" at bounding box center [789, 122] width 46 height 9
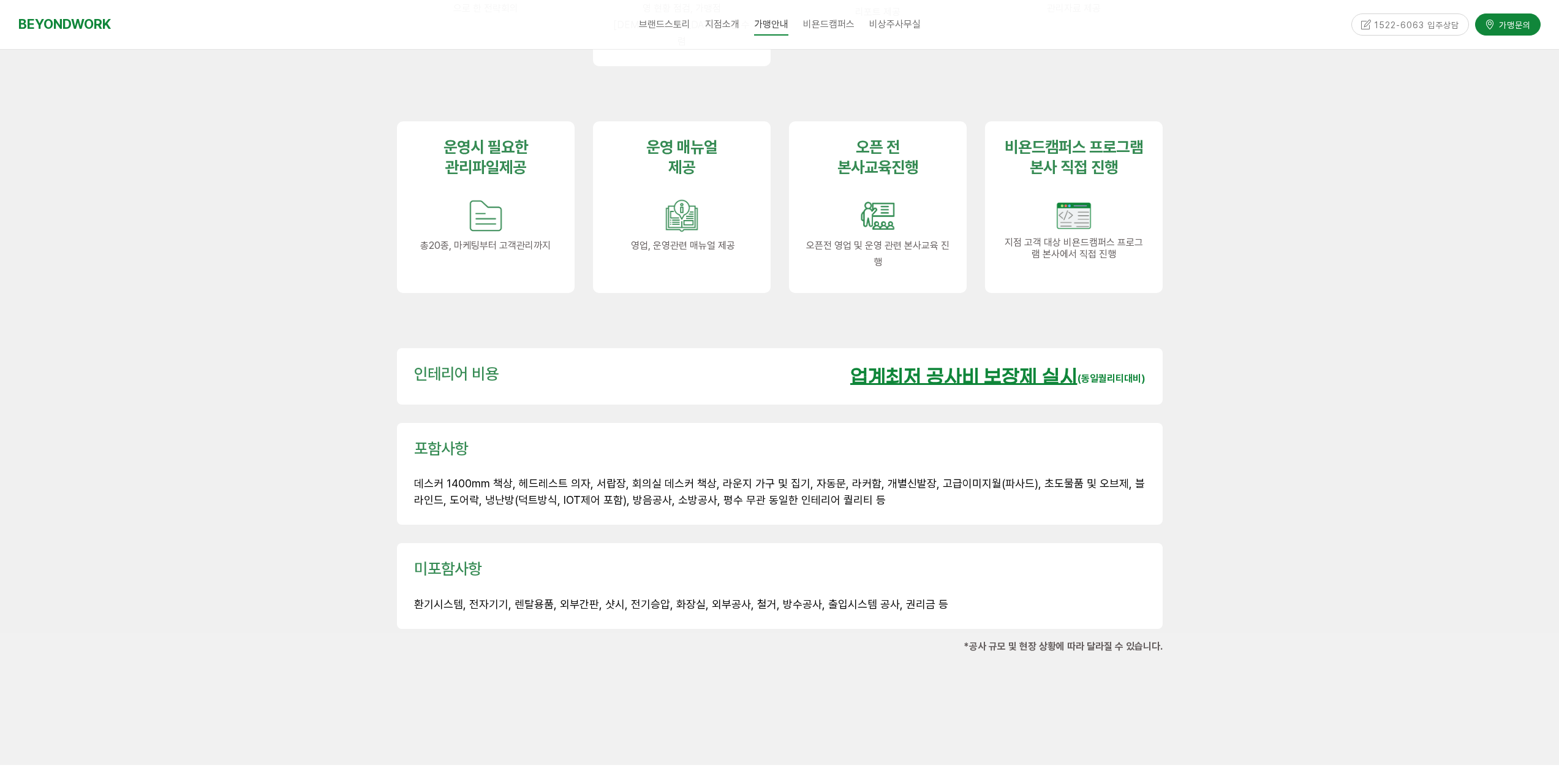
scroll to position [1593, 0]
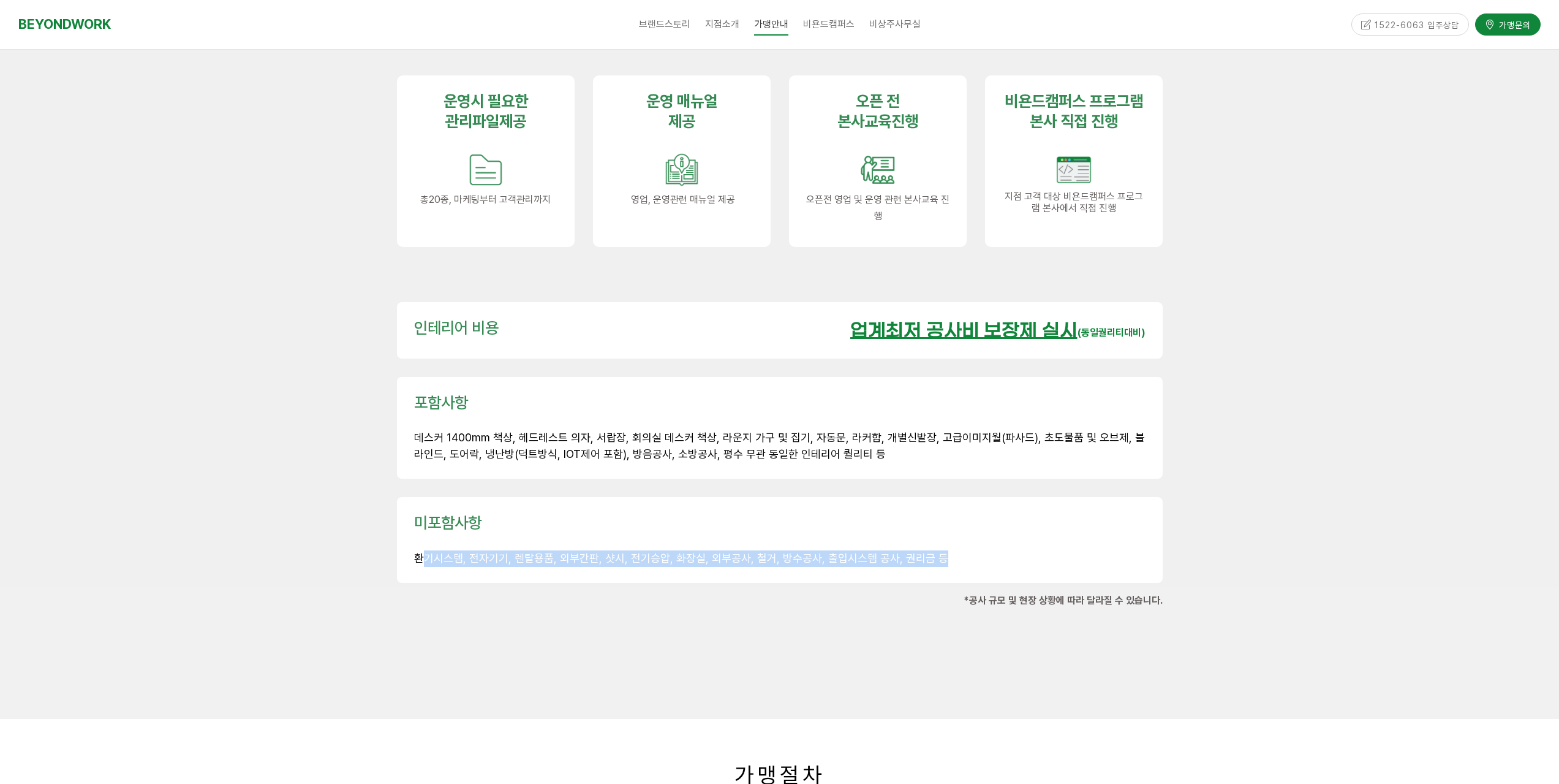
drag, startPoint x: 421, startPoint y: 533, endPoint x: 910, endPoint y: 541, distance: 489.1
click at [936, 550] on p "환기시스템, 전자기기, 렌탈용품, 외부간판, 샷시, 전기승압, 화장실, 외부공사, 철거, 방수공사, 출입시스템 공사, 권리금 등" at bounding box center [780, 559] width 731 height 17
click at [820, 548] on div "미포함사항 환기시스템, 전자기기, 렌탈용품, 외부간판, 샷시, 전기승압, 화장실, 외부공사, 철거, 방수공사, 출입시스템 공사, 권리금 등" at bounding box center [780, 540] width 766 height 86
click at [634, 551] on span "환기시스템, 전자기기, 렌탈용품, 외부간판, 샷시, 전기승압, 화장실, 외부공사, 철거, 방수공사, 출입시스템 공사, 권리금 등" at bounding box center [681, 557] width 534 height 13
click at [588, 550] on p "환기시스템, 전자기기, 렌탈용품, 외부간판, 샷시, 전기승압, 화장실, 외부공사, 철거, 방수공사, 출입시스템 공사, 권리금 등" at bounding box center [780, 559] width 731 height 17
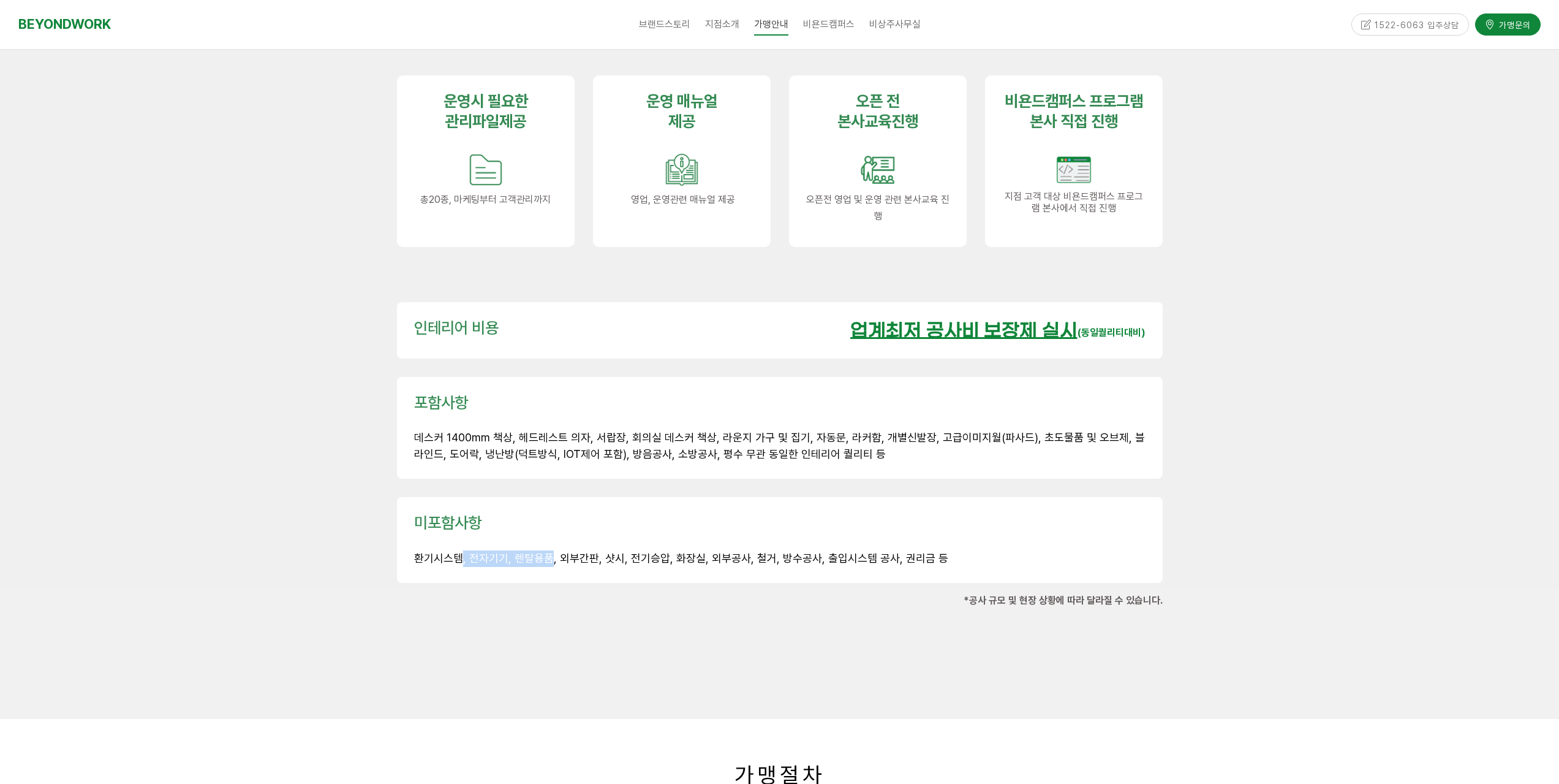
drag, startPoint x: 547, startPoint y: 539, endPoint x: 462, endPoint y: 550, distance: 85.7
click at [462, 550] on div "미포함사항 환기시스템, 전자기기, 렌탈용품, 외부간판, 샷시, 전기승압, 화장실, 외부공사, 철거, 방수공사, 출입시스템 공사, 권리금 등" at bounding box center [780, 540] width 766 height 86
click at [462, 553] on div "미포함사항 환기시스템, 전자기기, 렌탈용품, 외부간판, 샷시, 전기승압, 화장실, 외부공사, 철거, 방수공사, 출입시스템 공사, 권리금 등" at bounding box center [780, 540] width 766 height 86
click at [441, 554] on div "미포함사항 환기시스템, 전자기기, 렌탈용품, 외부간판, 샷시, 전기승압, 화장실, 외부공사, 철거, 방수공사, 출입시스템 공사, 권리금 등" at bounding box center [780, 540] width 766 height 86
drag, startPoint x: 418, startPoint y: 538, endPoint x: 973, endPoint y: 534, distance: 555.0
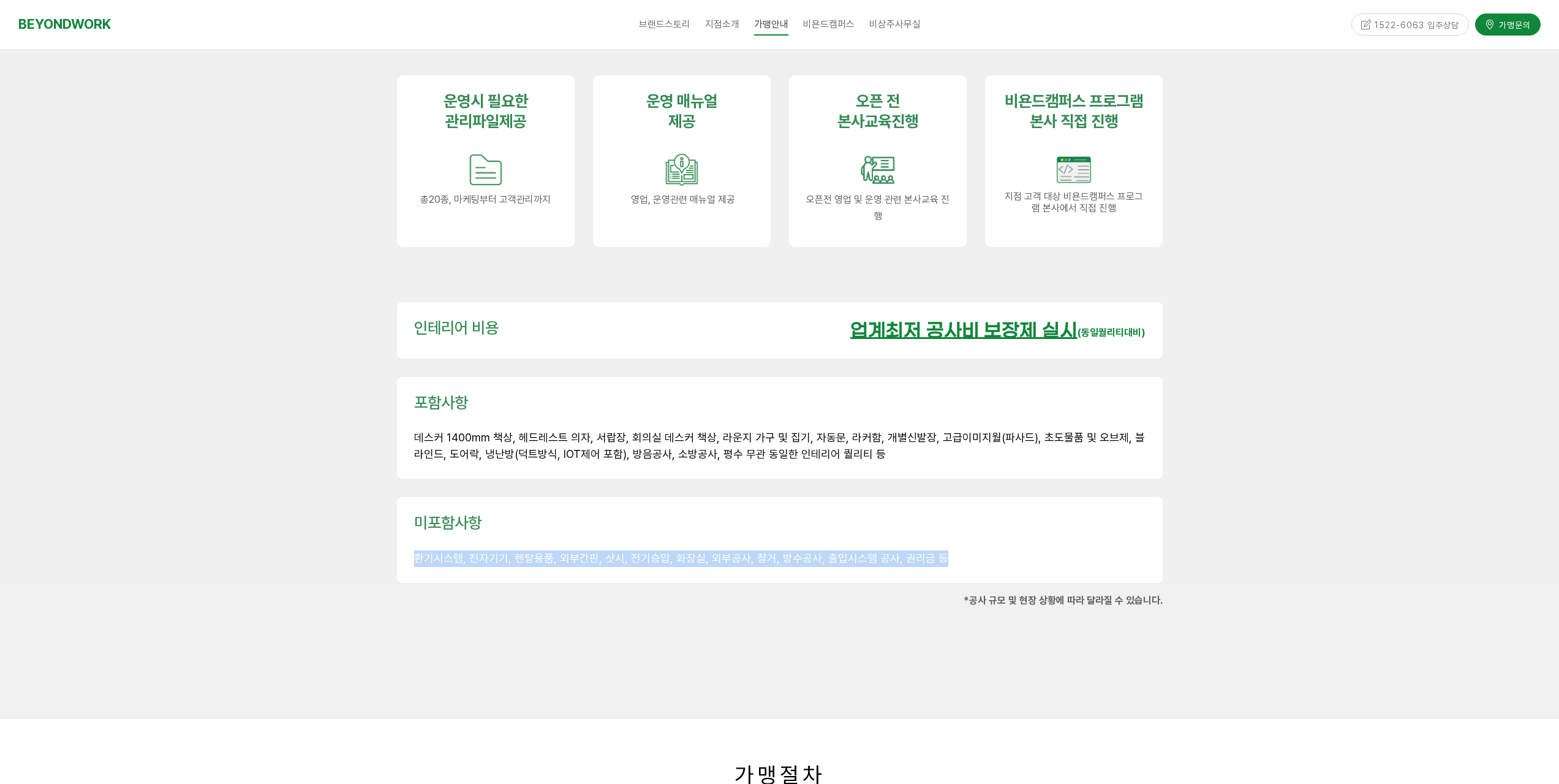
click at [973, 550] on p "환기시스템, 전자기기, 렌탈용품, 외부간판, 샷시, 전기승압, 화장실, 외부공사, 철거, 방수공사, 출입시스템 공사, 권리금 등" at bounding box center [780, 559] width 731 height 17
click at [976, 534] on p at bounding box center [780, 542] width 731 height 17
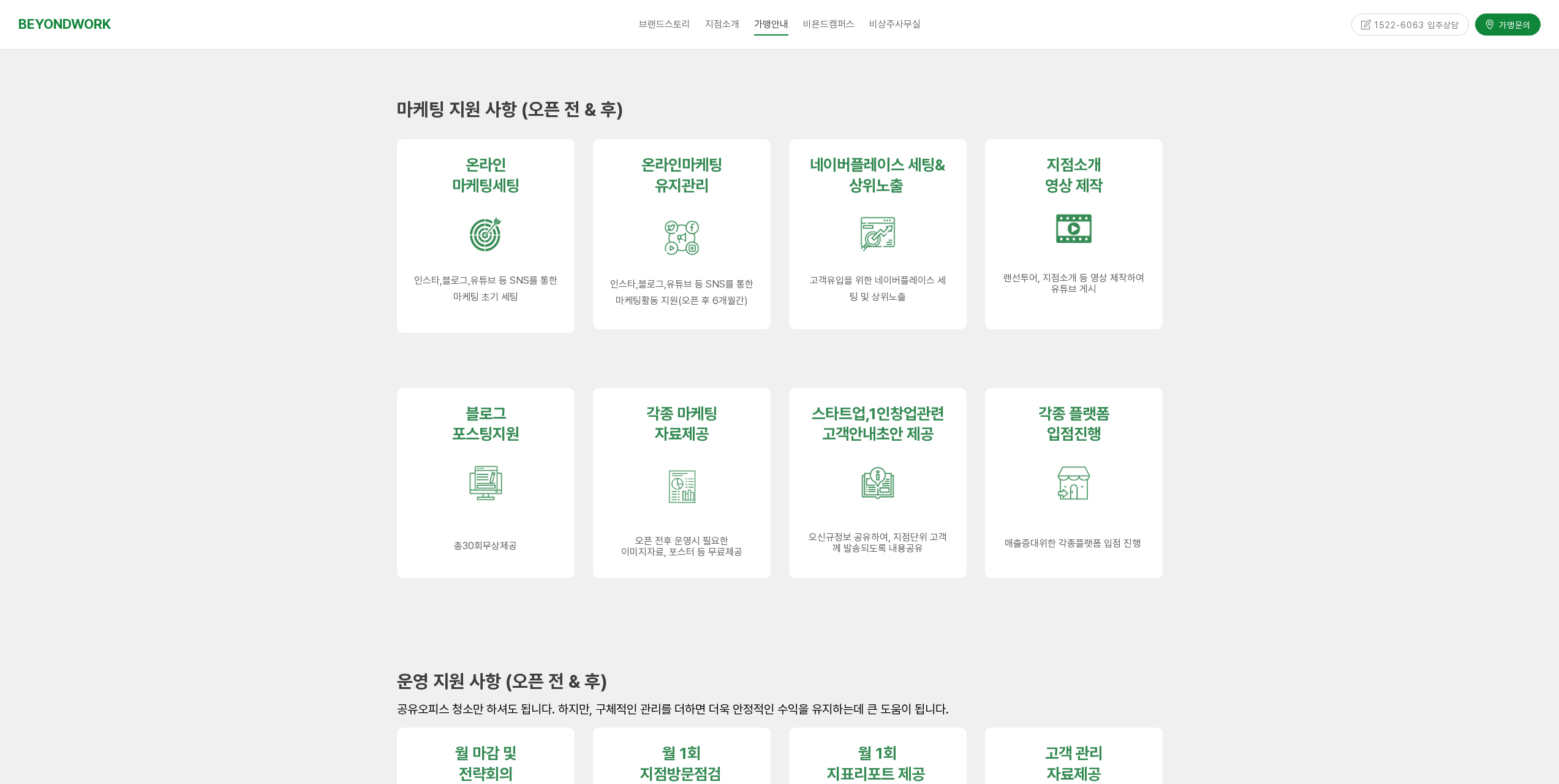
scroll to position [490, 0]
